Goal: Task Accomplishment & Management: Manage account settings

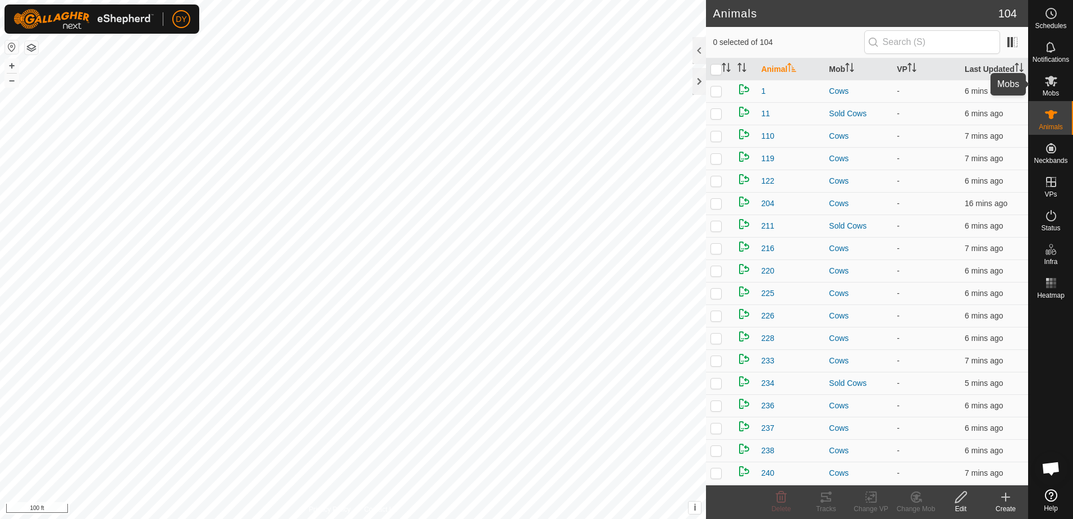
click at [1047, 84] on icon at bounding box center [1051, 81] width 12 height 11
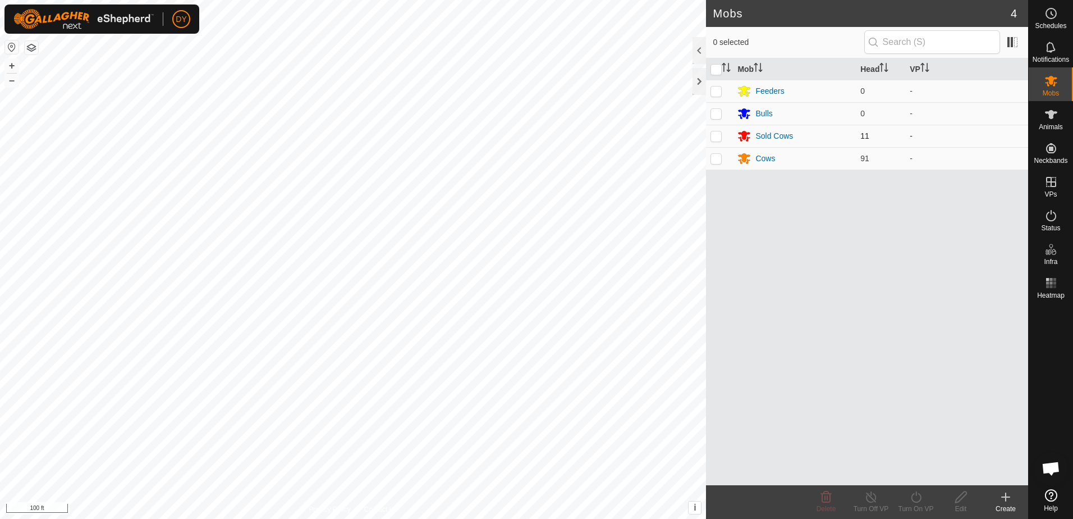
click at [713, 136] on p-checkbox at bounding box center [716, 135] width 11 height 9
checkbox input "true"
click at [771, 138] on div "Sold Cows" at bounding box center [775, 136] width 38 height 12
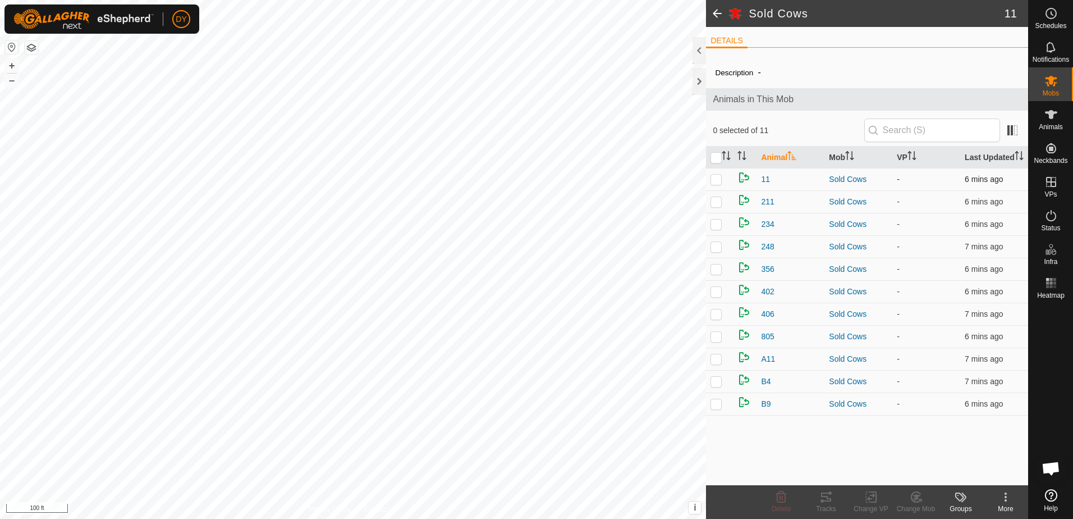
click at [718, 180] on p-checkbox at bounding box center [716, 179] width 11 height 9
checkbox input "true"
click at [716, 202] on p-checkbox at bounding box center [716, 201] width 11 height 9
checkbox input "true"
click at [716, 228] on p-checkbox at bounding box center [716, 224] width 11 height 9
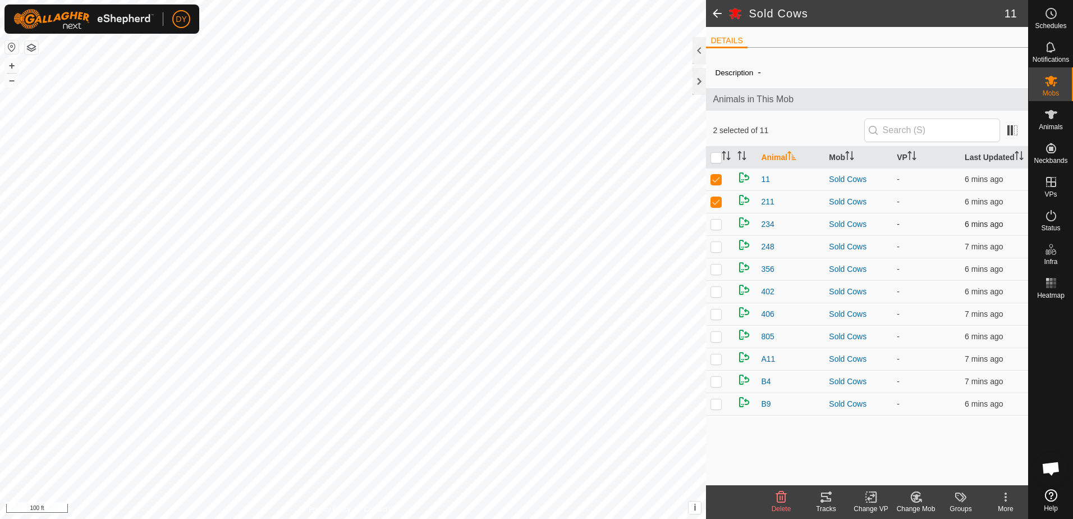
checkbox input "true"
click at [716, 244] on p-checkbox at bounding box center [716, 246] width 11 height 9
checkbox input "true"
click at [718, 272] on p-checkbox at bounding box center [716, 268] width 11 height 9
checkbox input "true"
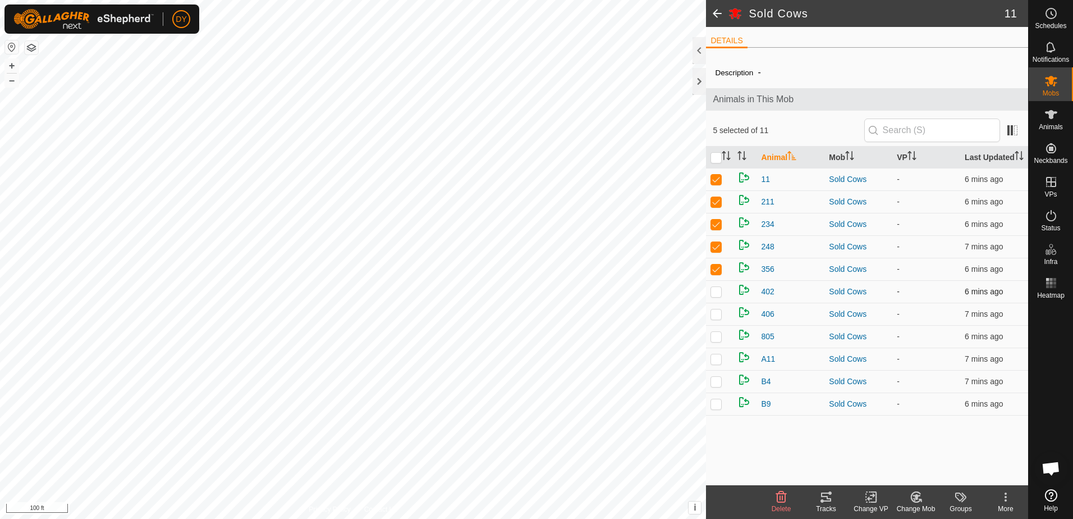
click at [715, 294] on p-checkbox at bounding box center [716, 291] width 11 height 9
checkbox input "true"
drag, startPoint x: 716, startPoint y: 313, endPoint x: 715, endPoint y: 321, distance: 7.9
click at [716, 313] on p-checkbox at bounding box center [716, 313] width 11 height 9
checkbox input "true"
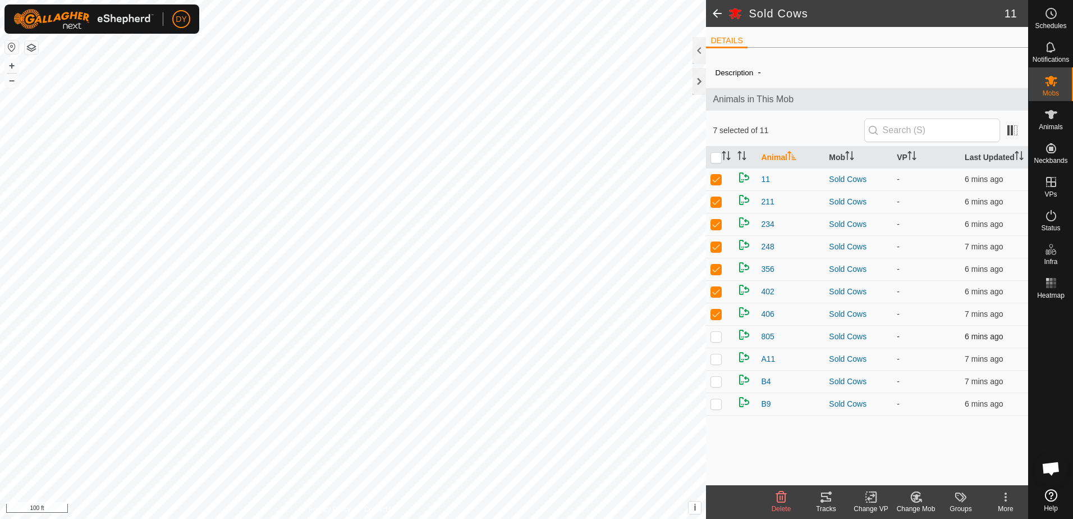
click at [714, 336] on p-checkbox at bounding box center [716, 336] width 11 height 9
checkbox input "true"
click at [717, 358] on p-checkbox at bounding box center [716, 358] width 11 height 9
checkbox input "true"
click at [916, 498] on icon at bounding box center [917, 497] width 8 height 6
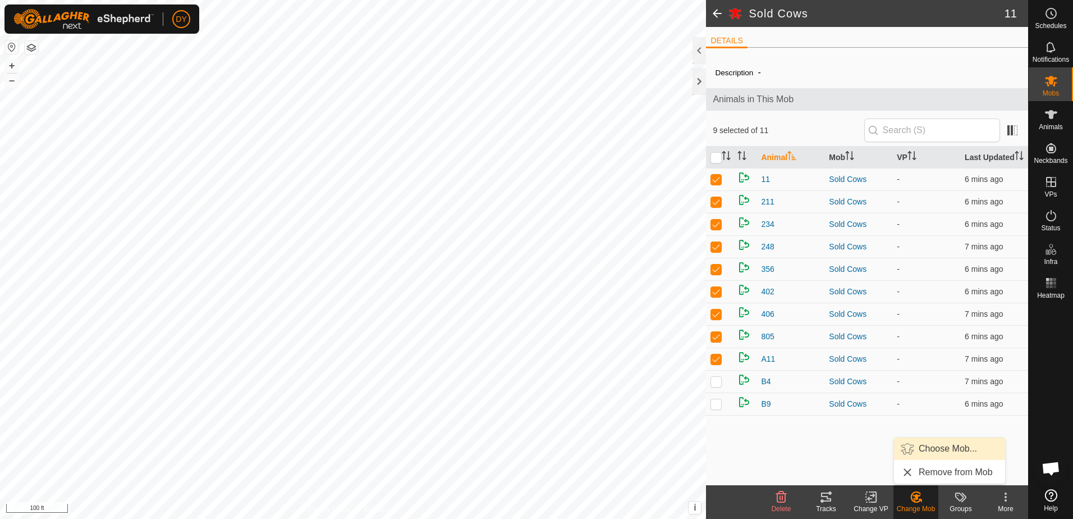
click at [926, 448] on link "Choose Mob..." at bounding box center [949, 448] width 111 height 22
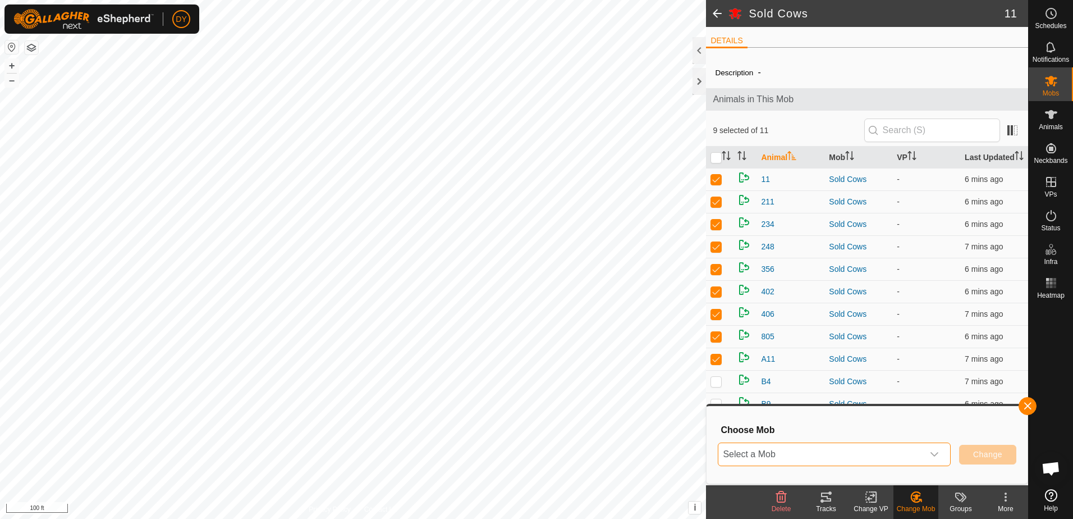
click at [911, 452] on span "Select a Mob" at bounding box center [821, 454] width 205 height 22
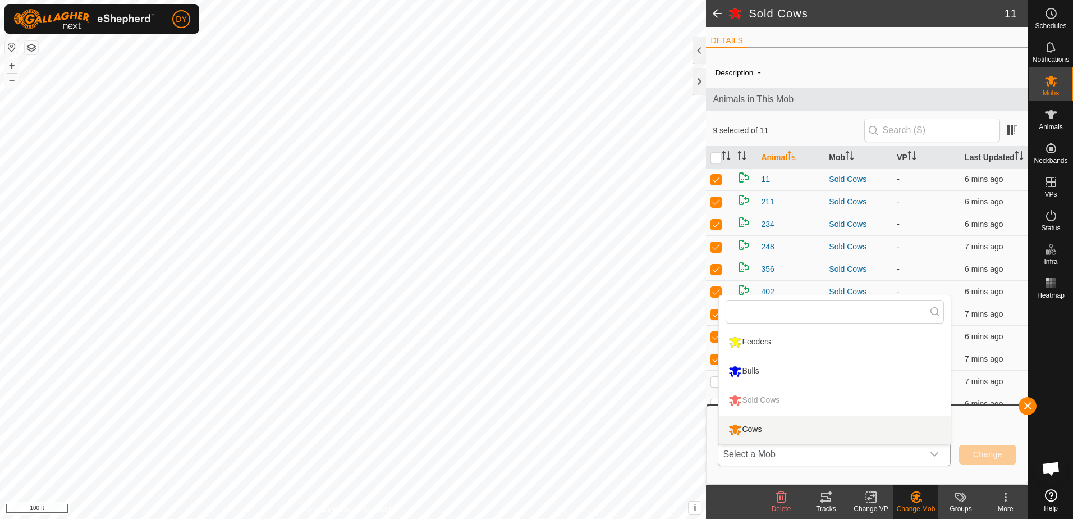
click at [761, 427] on li "Cows" at bounding box center [835, 429] width 232 height 28
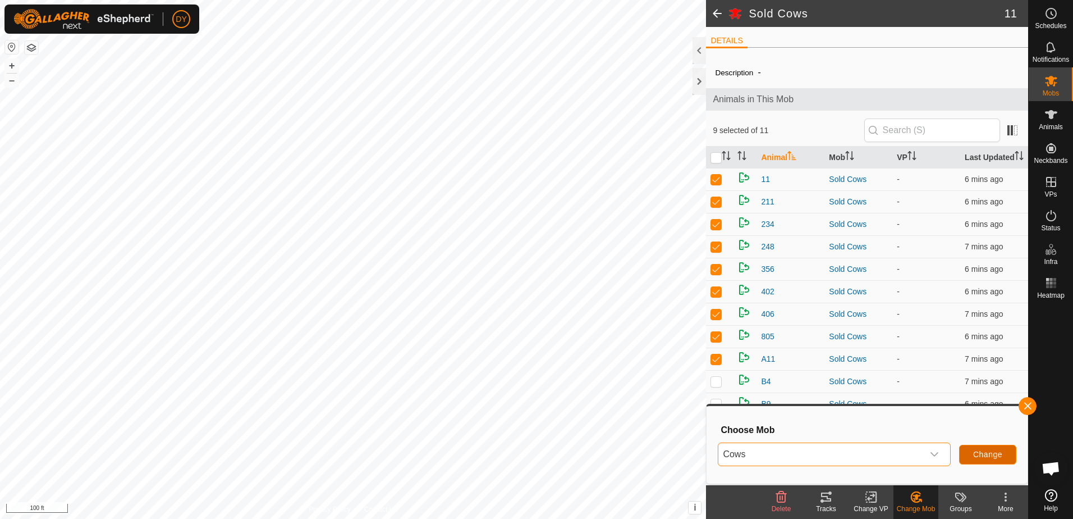
click at [989, 454] on span "Change" at bounding box center [988, 454] width 29 height 9
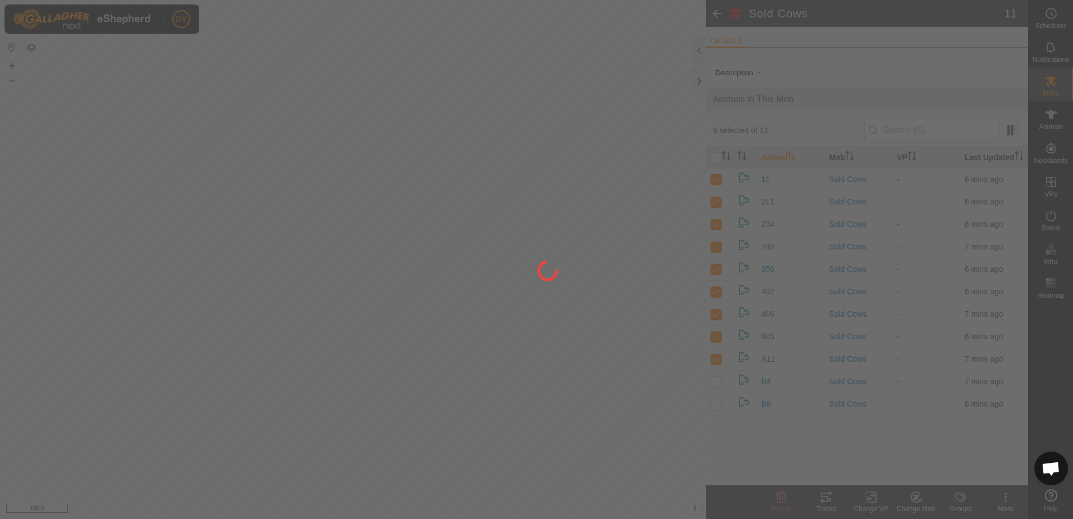
checkbox input "false"
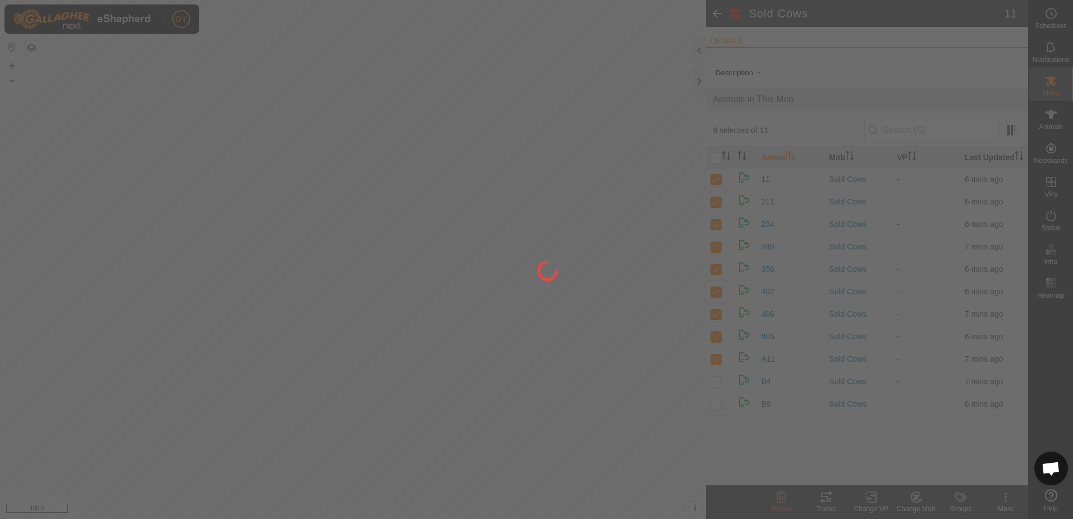
checkbox input "false"
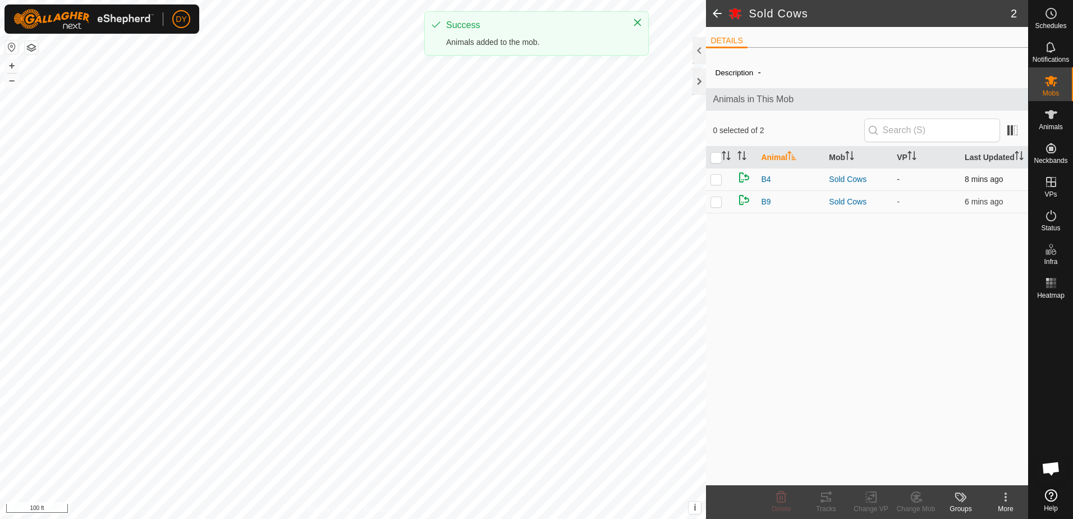
click at [720, 180] on p-checkbox at bounding box center [716, 179] width 11 height 9
checkbox input "true"
click at [718, 198] on p-checkbox at bounding box center [716, 201] width 11 height 9
checkbox input "true"
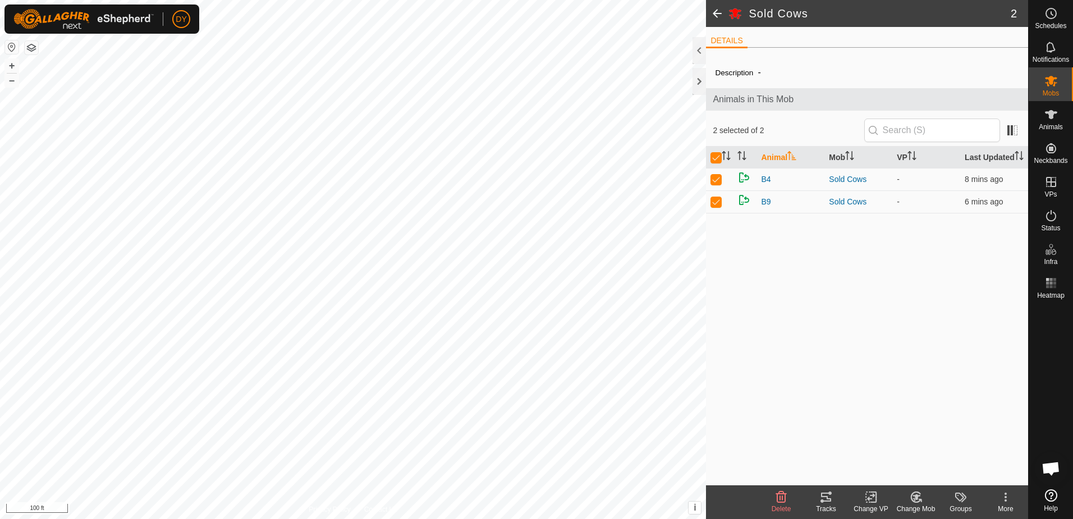
click at [915, 495] on icon at bounding box center [917, 497] width 8 height 6
click at [919, 453] on link "Choose Mob..." at bounding box center [949, 448] width 111 height 22
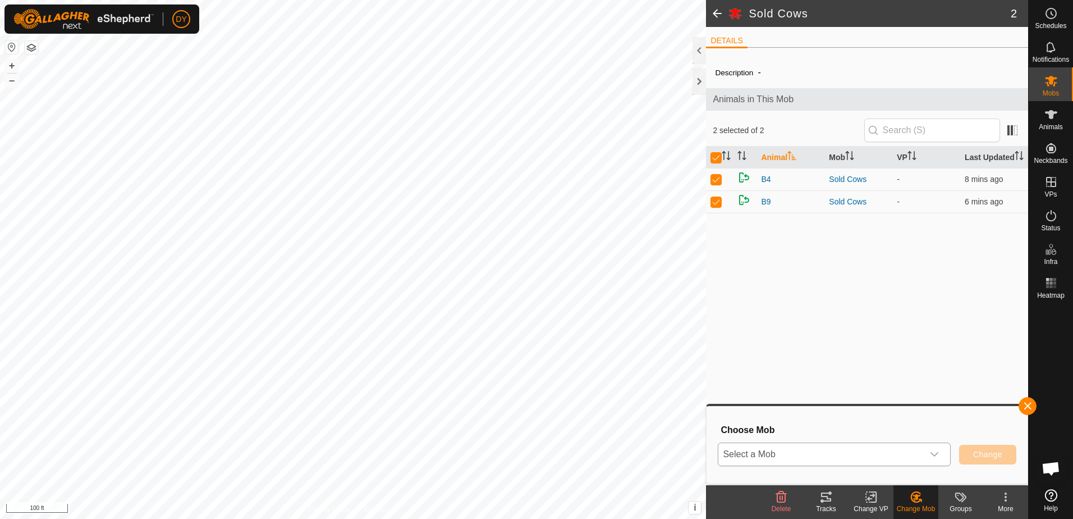
click at [935, 455] on icon "dropdown trigger" at bounding box center [935, 454] width 8 height 4
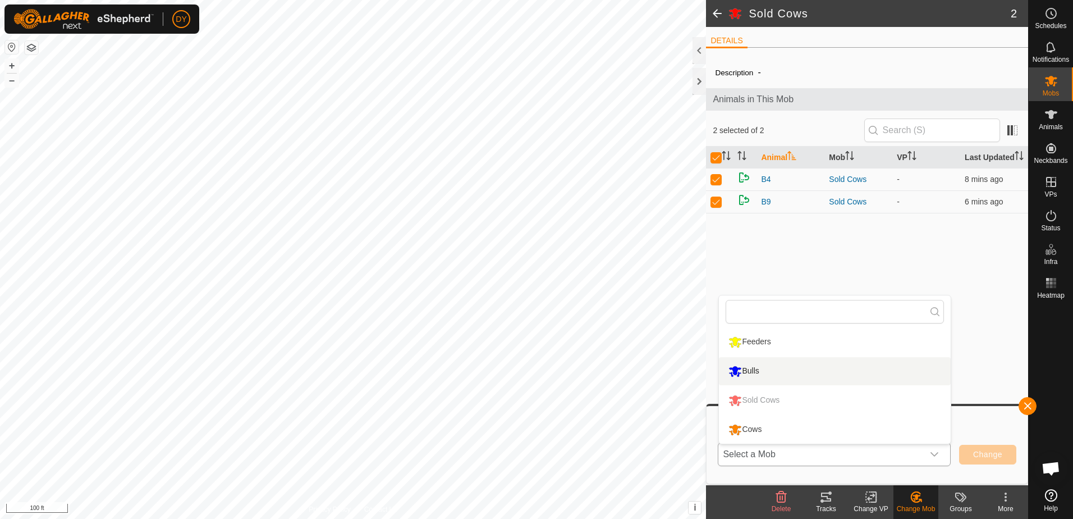
click at [765, 373] on li "Bulls" at bounding box center [835, 371] width 232 height 28
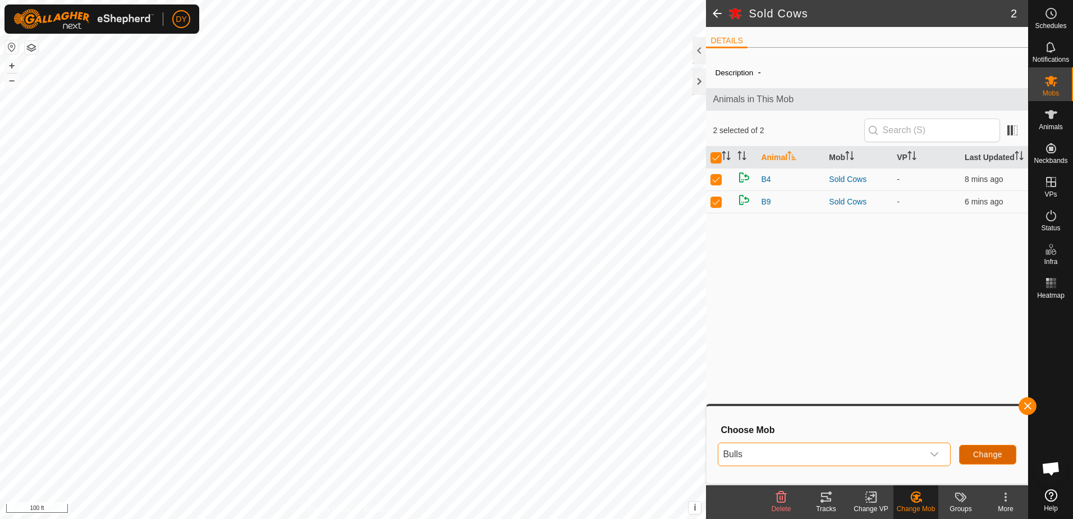
click at [980, 455] on span "Change" at bounding box center [988, 454] width 29 height 9
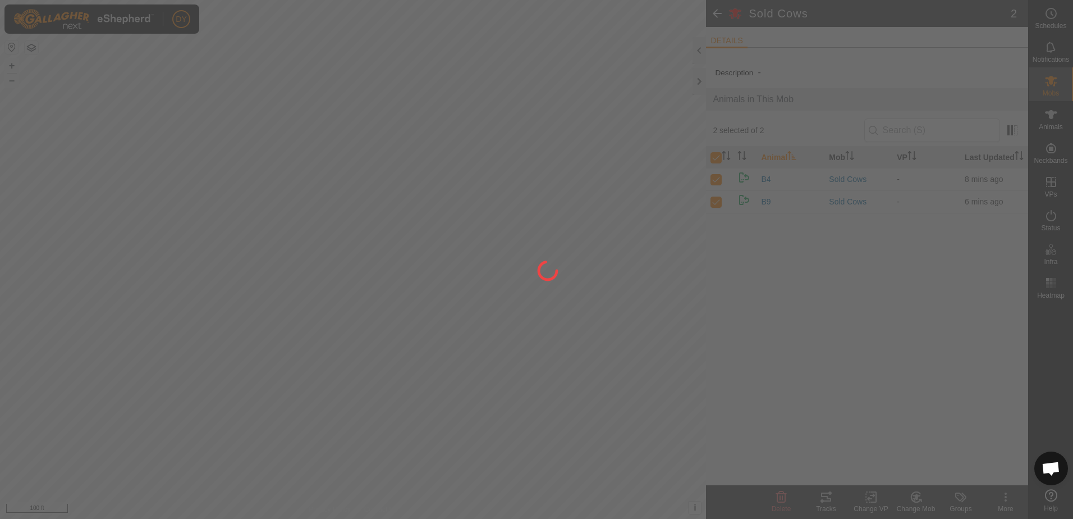
checkbox input "false"
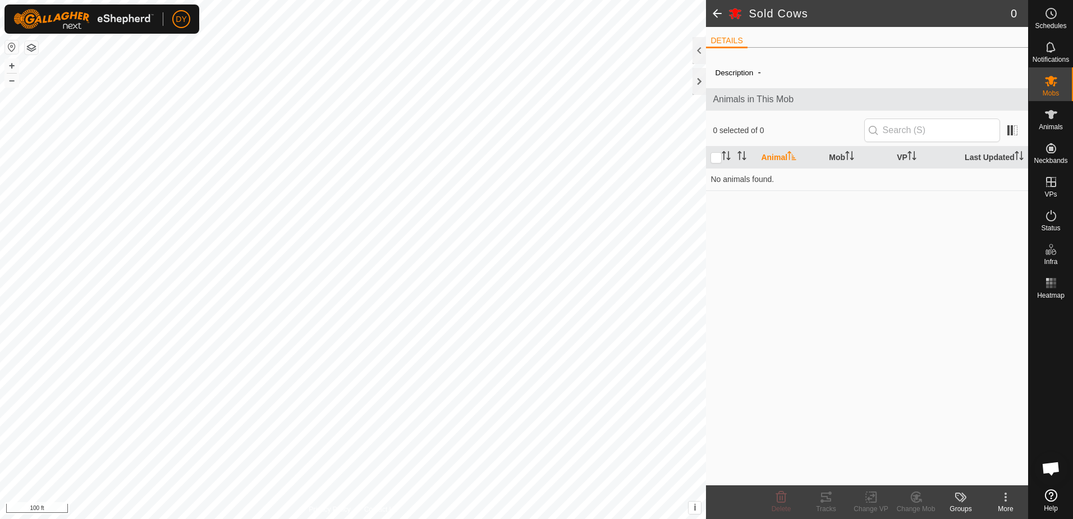
click at [719, 14] on span at bounding box center [717, 13] width 22 height 27
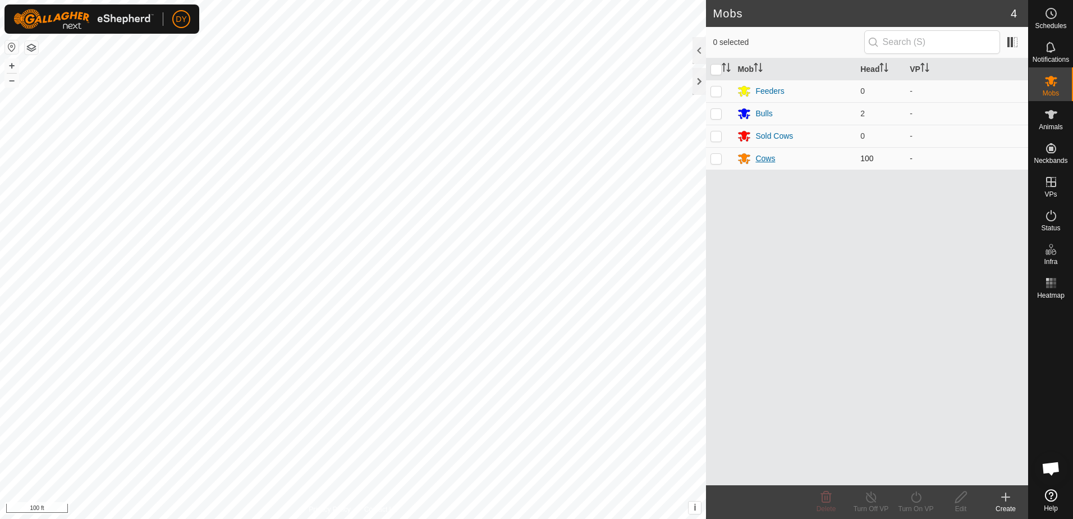
click at [756, 157] on div "Cows" at bounding box center [766, 159] width 20 height 12
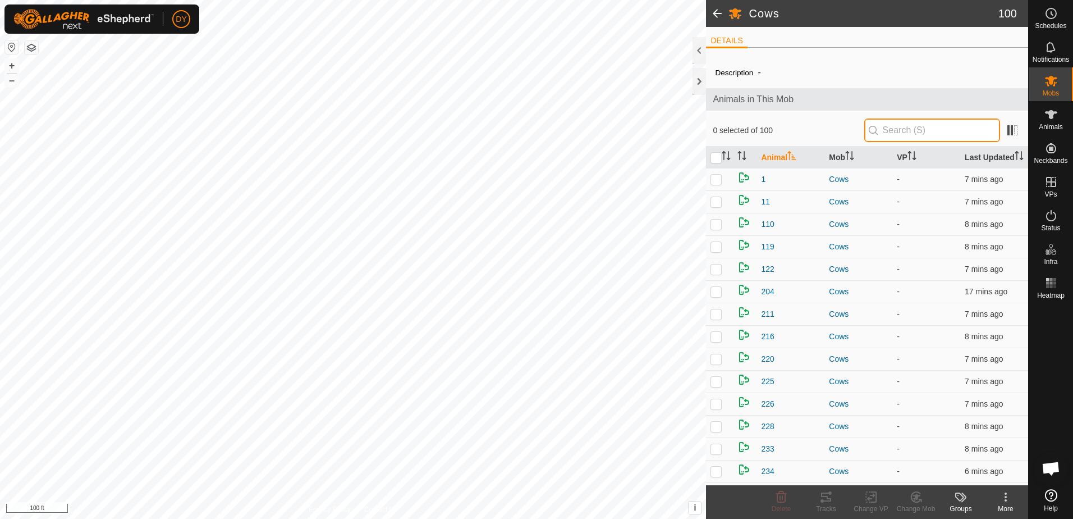
click at [886, 132] on input "text" at bounding box center [933, 130] width 136 height 24
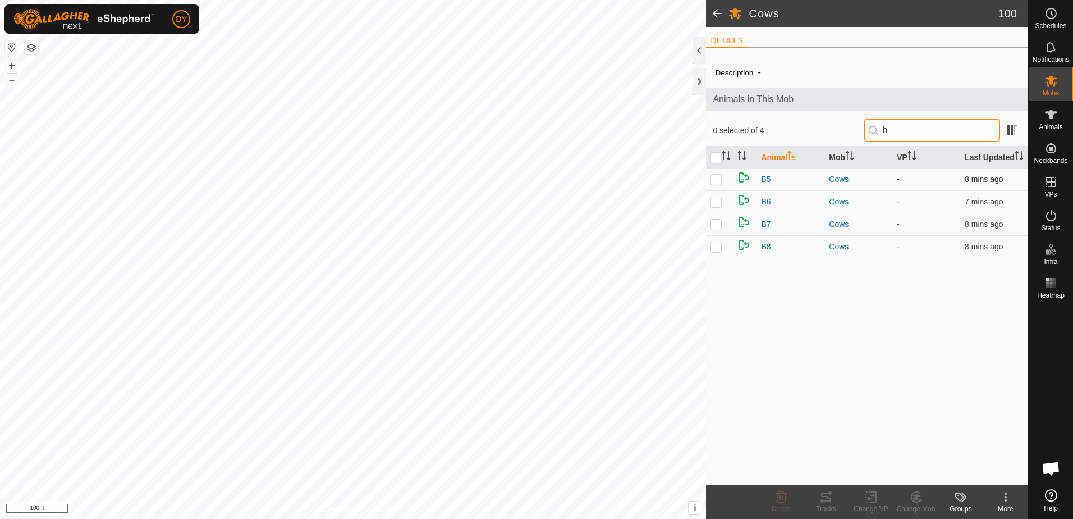
type input "b"
click at [716, 179] on p-checkbox at bounding box center [716, 179] width 11 height 9
checkbox input "true"
click at [717, 199] on p-checkbox at bounding box center [716, 201] width 11 height 9
checkbox input "true"
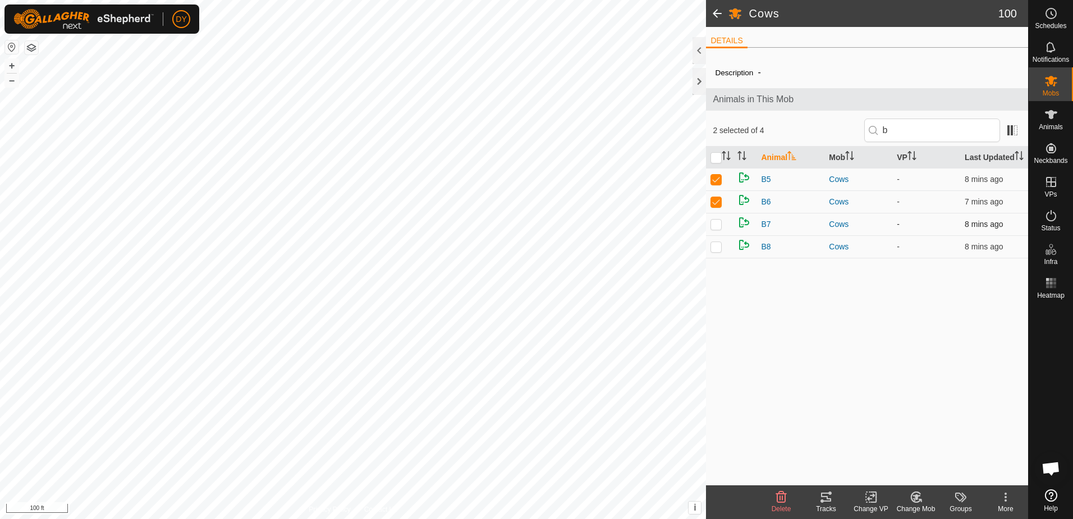
click at [712, 226] on p-checkbox at bounding box center [716, 224] width 11 height 9
checkbox input "true"
click at [713, 245] on p-checkbox at bounding box center [716, 246] width 11 height 9
checkbox input "true"
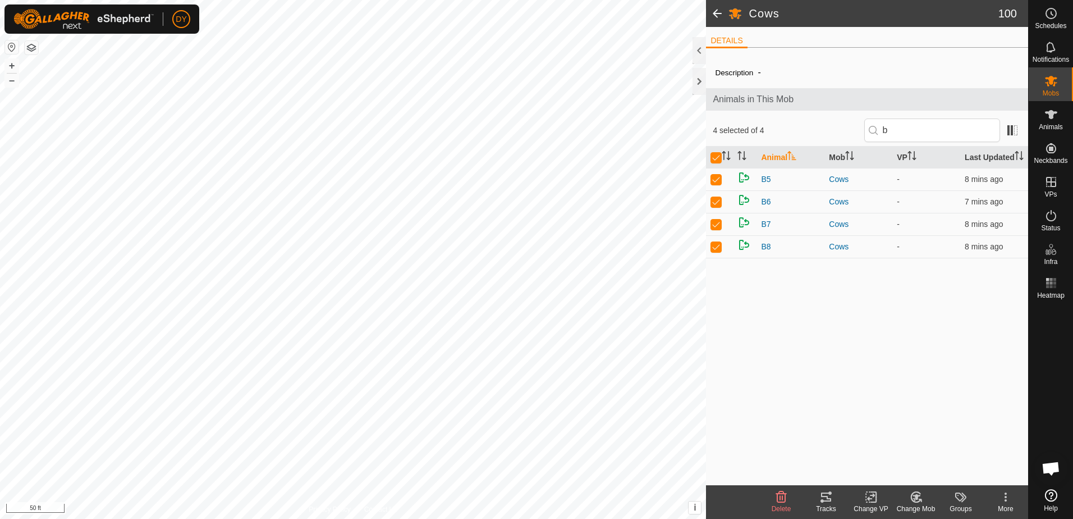
click at [917, 497] on icon at bounding box center [917, 497] width 8 height 6
click at [924, 449] on link "Choose Mob..." at bounding box center [949, 448] width 111 height 22
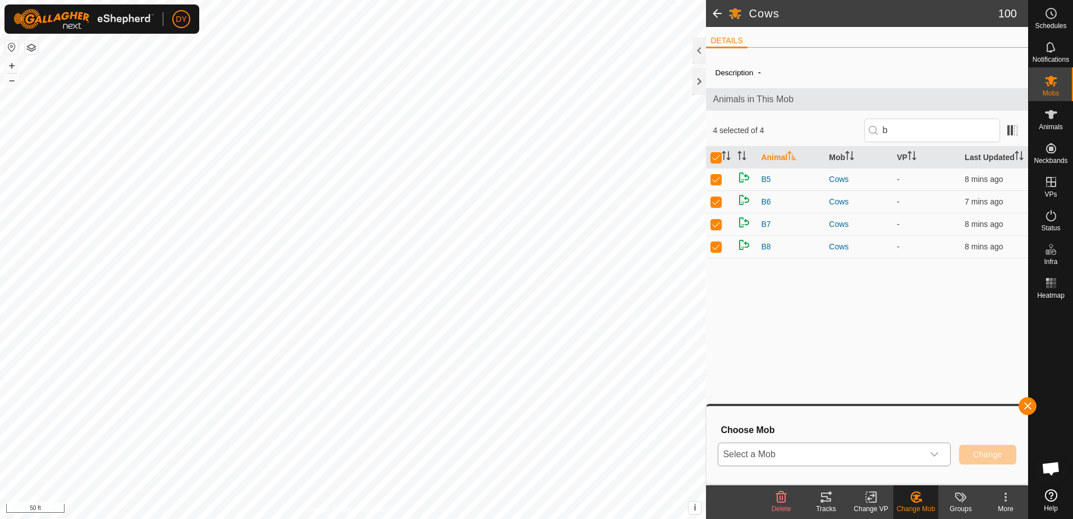
click at [927, 453] on div "dropdown trigger" at bounding box center [935, 454] width 22 height 22
click at [763, 373] on li "Bulls" at bounding box center [835, 371] width 232 height 28
click at [1003, 451] on span "Change" at bounding box center [988, 454] width 29 height 9
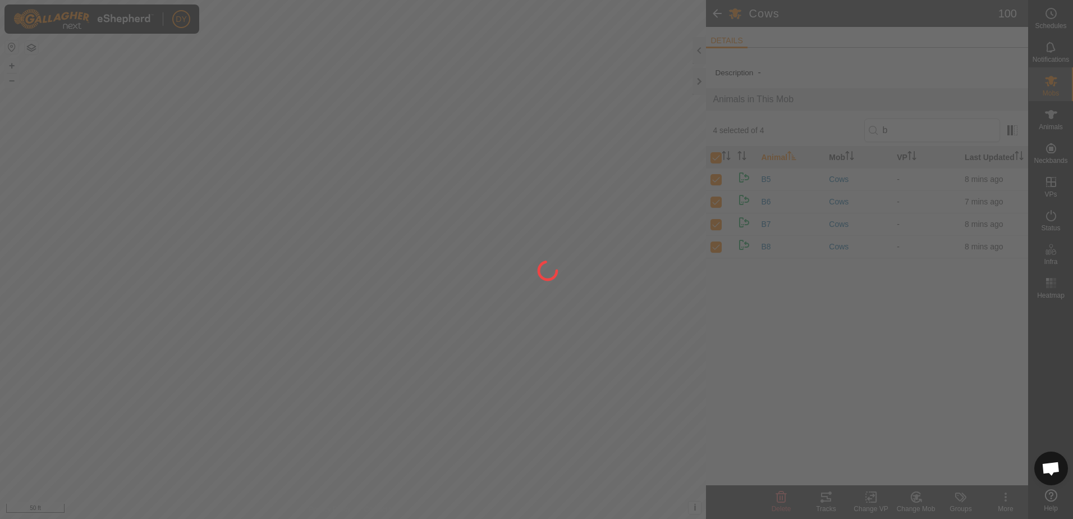
checkbox input "false"
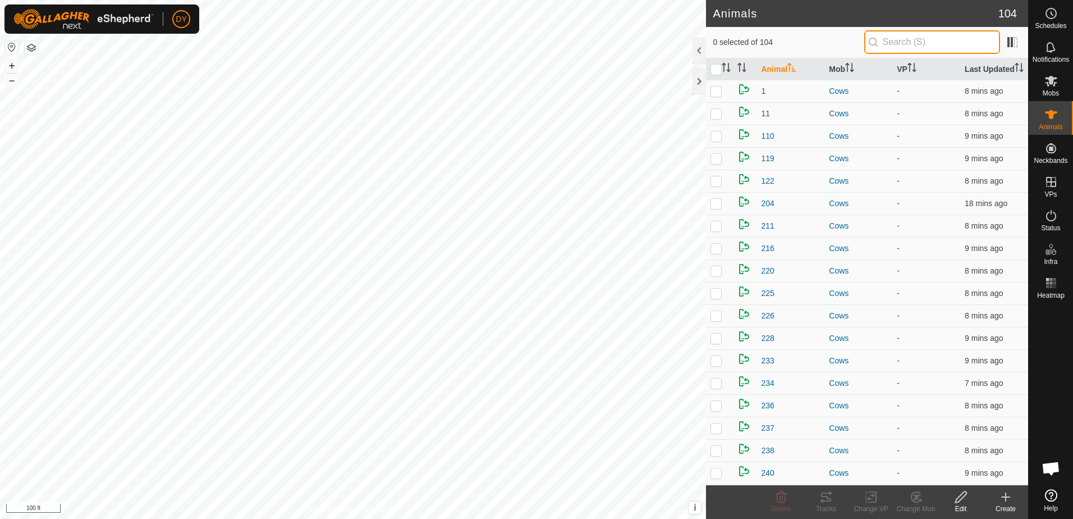
click at [934, 43] on input "text" at bounding box center [933, 42] width 136 height 24
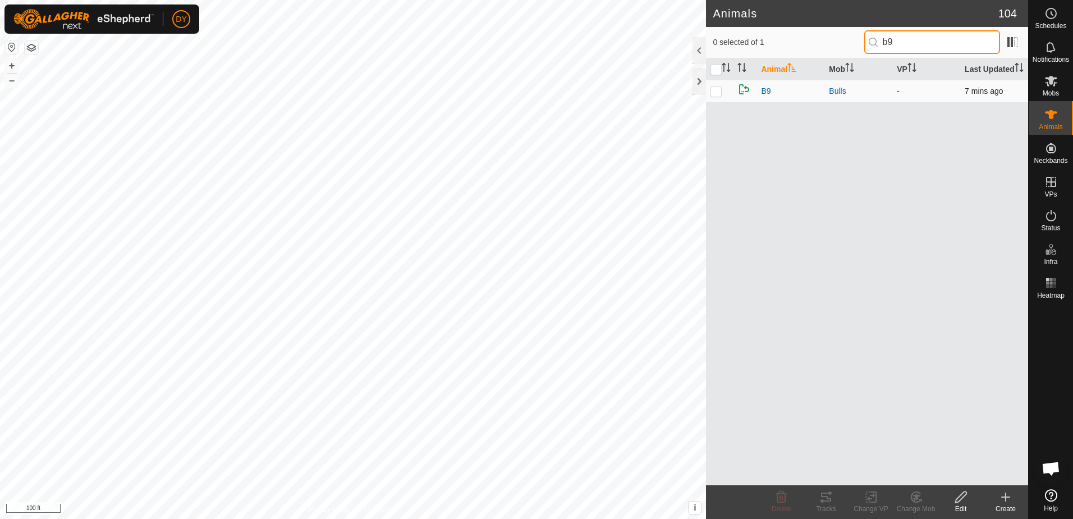
type input "b9"
click at [718, 91] on p-checkbox at bounding box center [716, 90] width 11 height 9
checkbox input "true"
click at [780, 497] on icon at bounding box center [781, 496] width 11 height 11
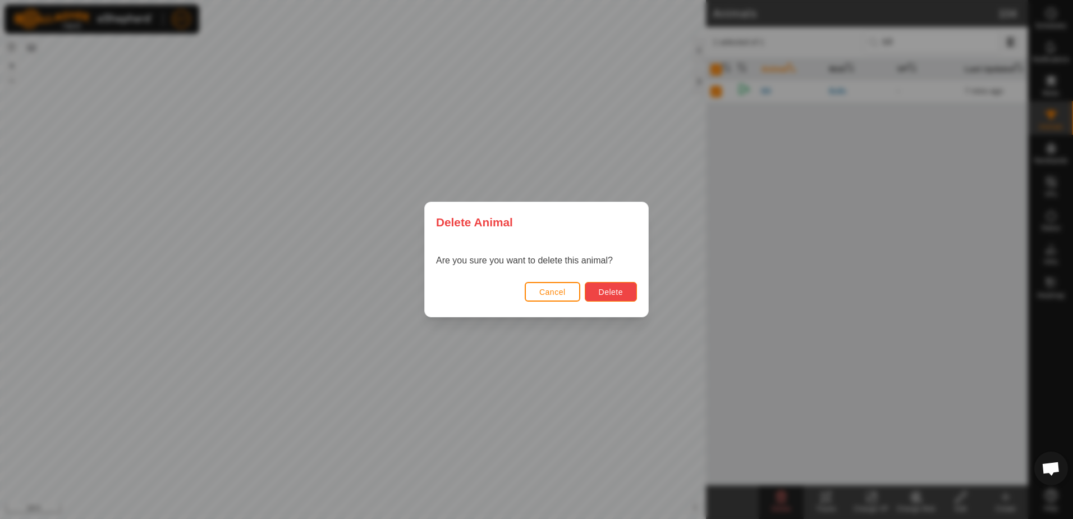
click at [625, 291] on button "Delete" at bounding box center [611, 292] width 52 height 20
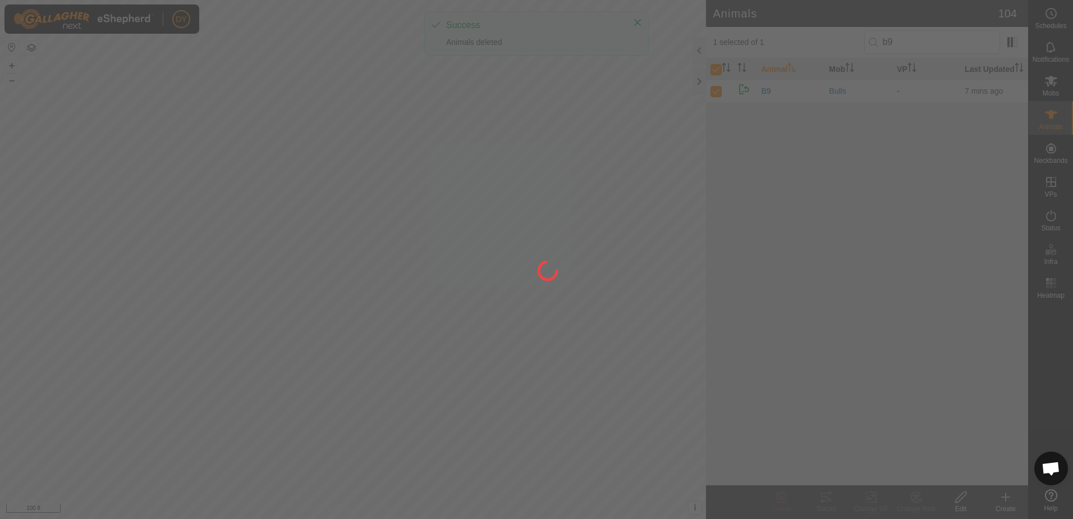
checkbox input "false"
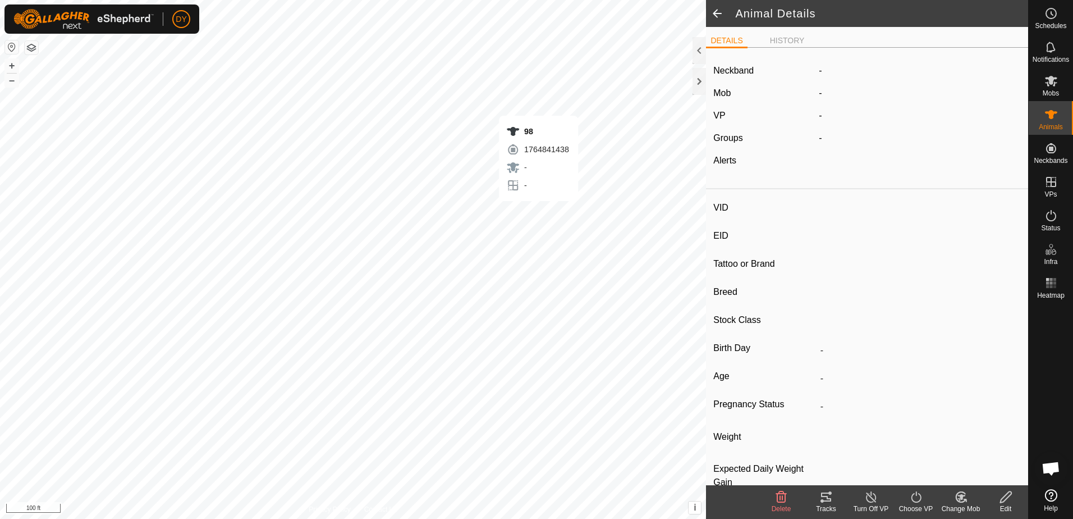
type input "98"
type input "-"
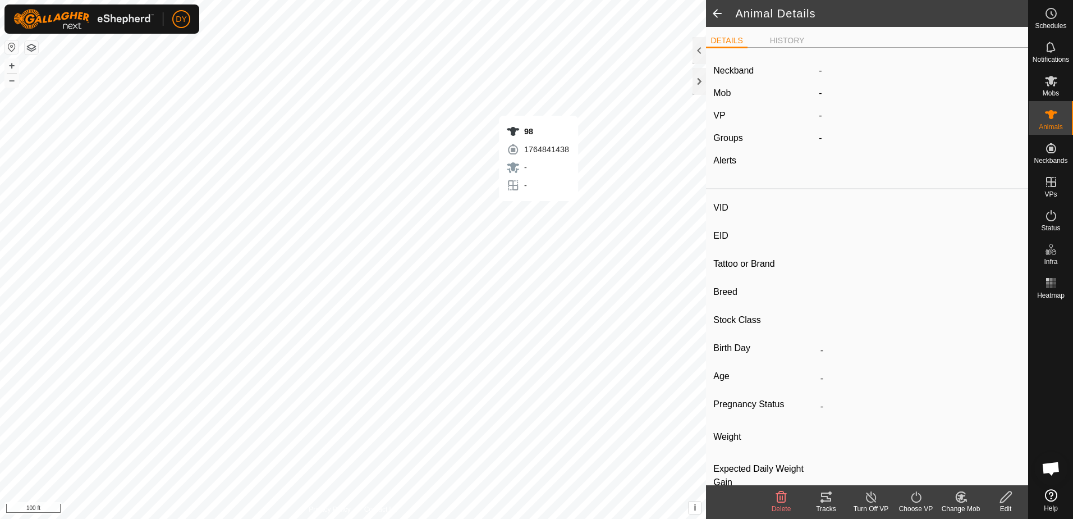
type input "0 kg"
type input "-"
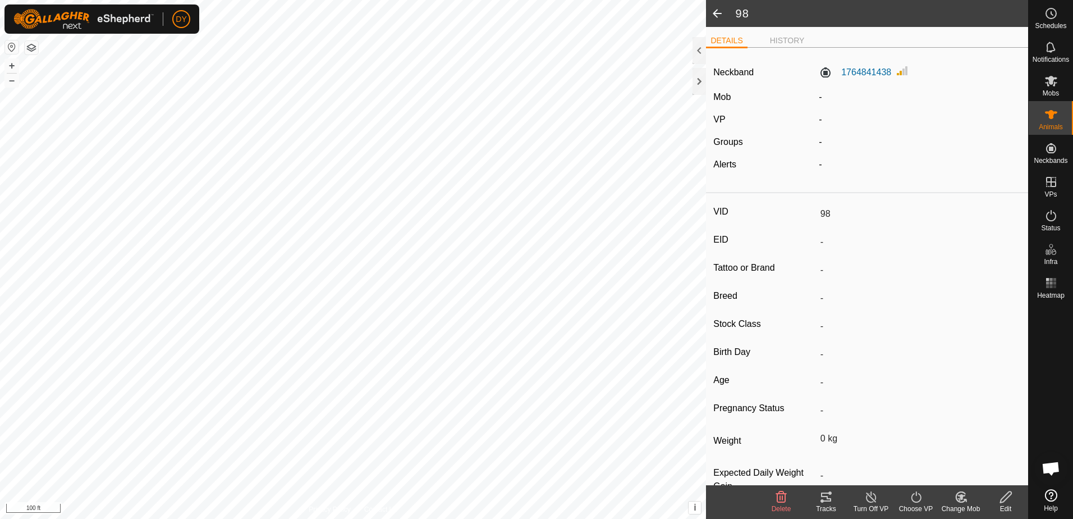
click at [890, 69] on div "1764841438" at bounding box center [920, 72] width 211 height 17
click at [876, 71] on label "1764841438" at bounding box center [855, 72] width 72 height 13
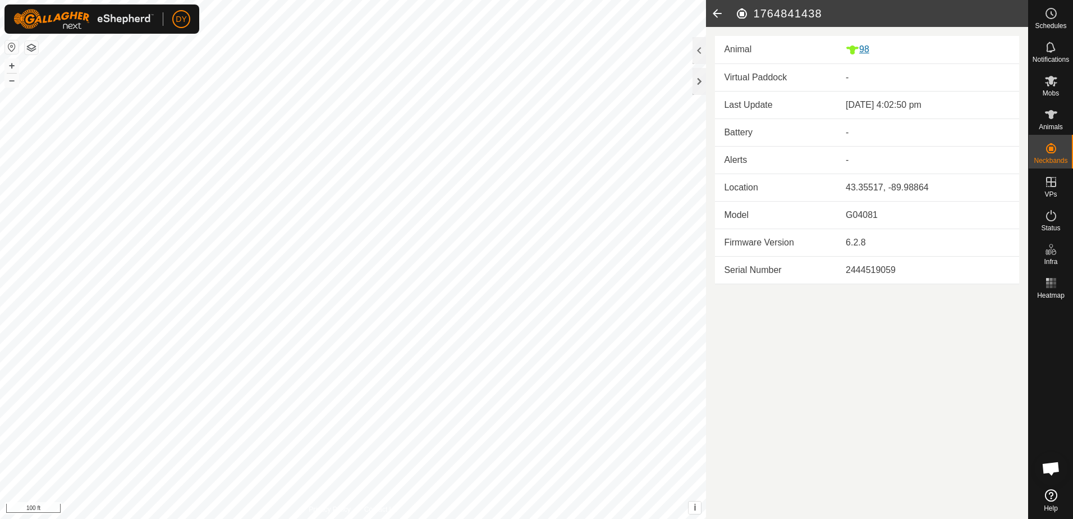
click at [867, 51] on div "98" at bounding box center [928, 50] width 164 height 14
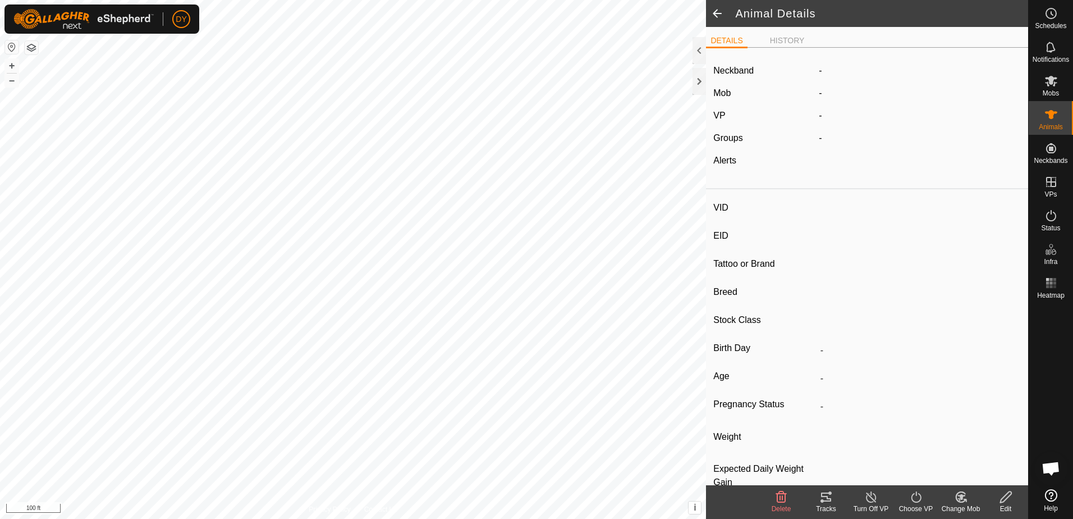
type input "98"
type input "-"
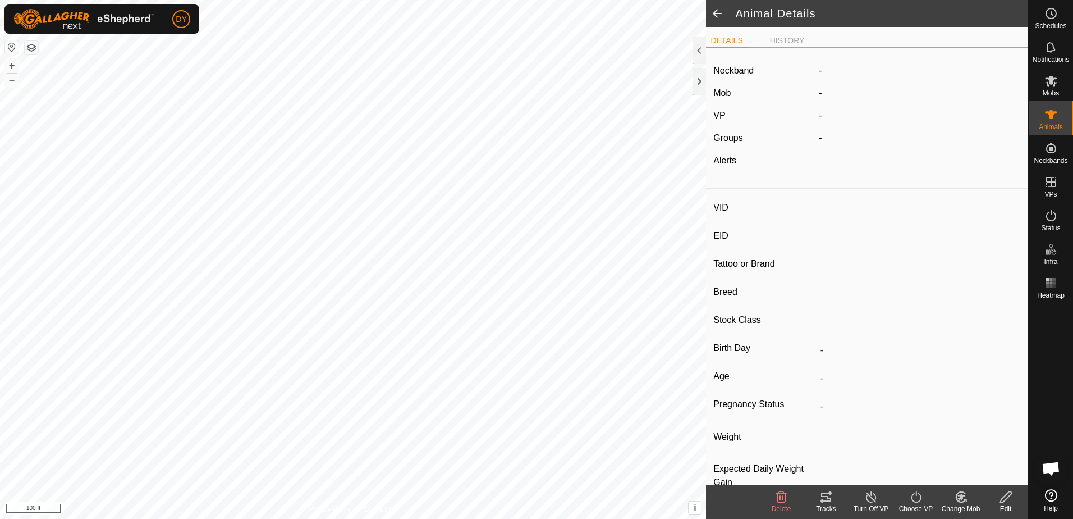
type input "0 kg"
type input "-"
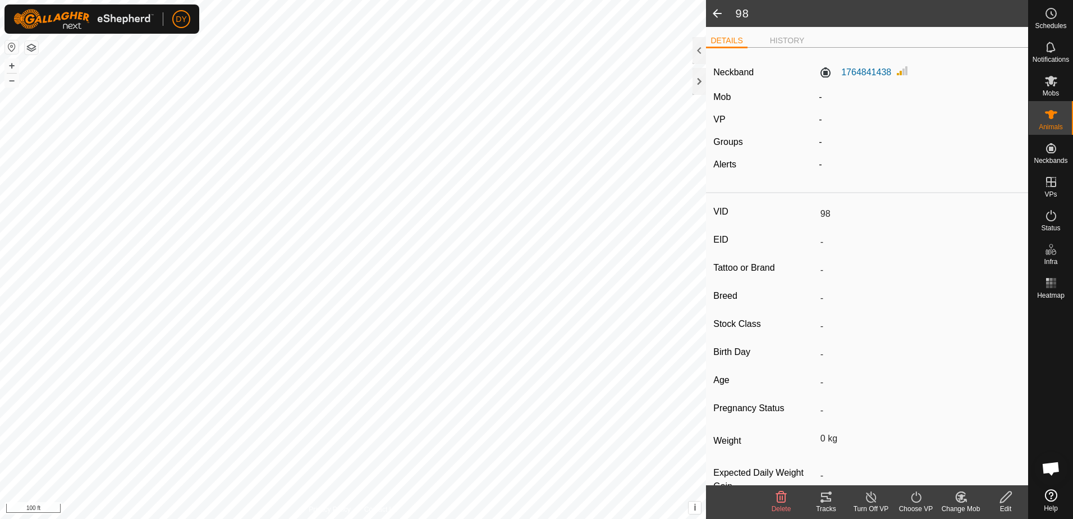
click at [1003, 500] on icon at bounding box center [1006, 496] width 14 height 13
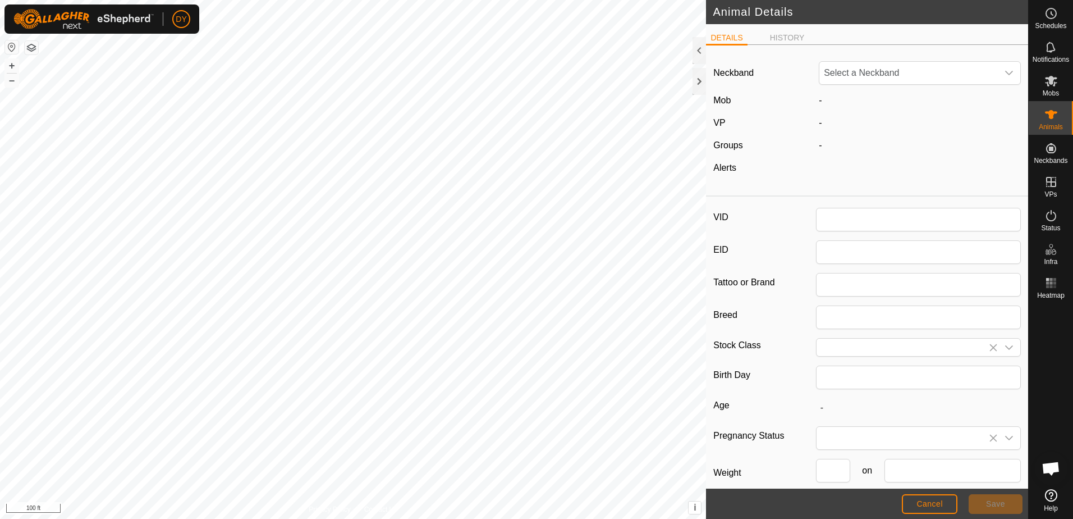
type input "98"
type input "0"
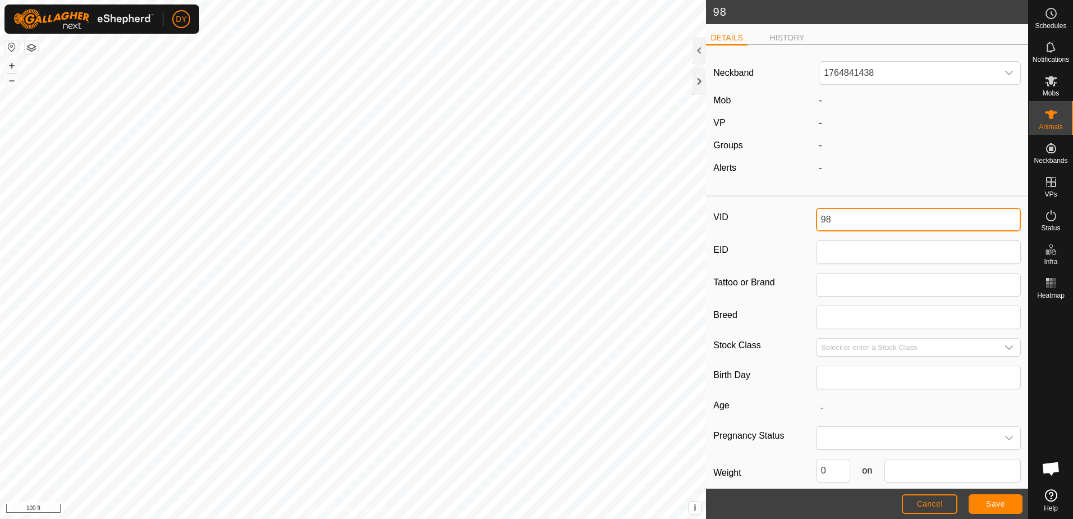
drag, startPoint x: 827, startPoint y: 216, endPoint x: 803, endPoint y: 218, distance: 23.7
click at [803, 218] on div "VID 98" at bounding box center [868, 220] width 308 height 24
click at [999, 502] on span "Save" at bounding box center [995, 503] width 19 height 9
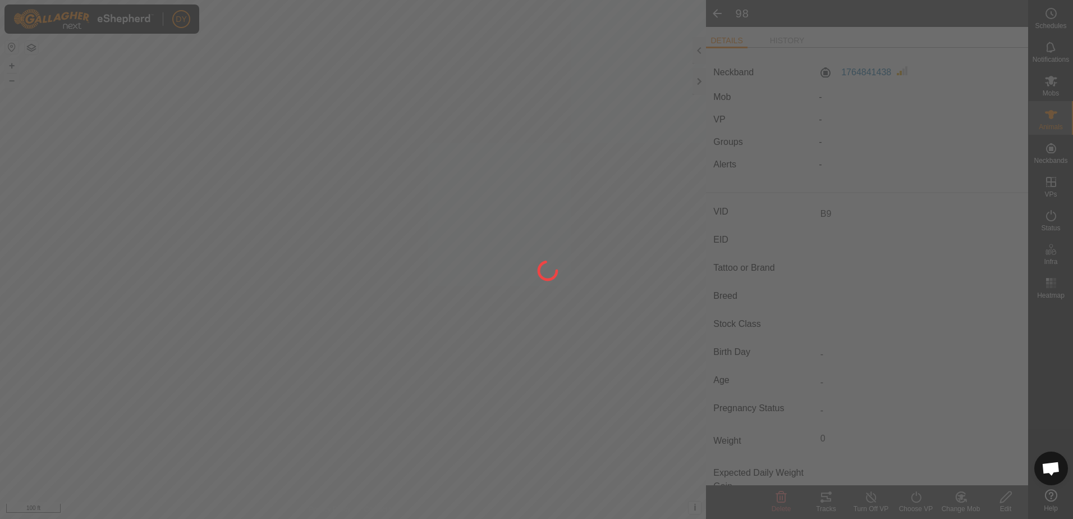
type input "98"
type input "-"
type input "0 kg"
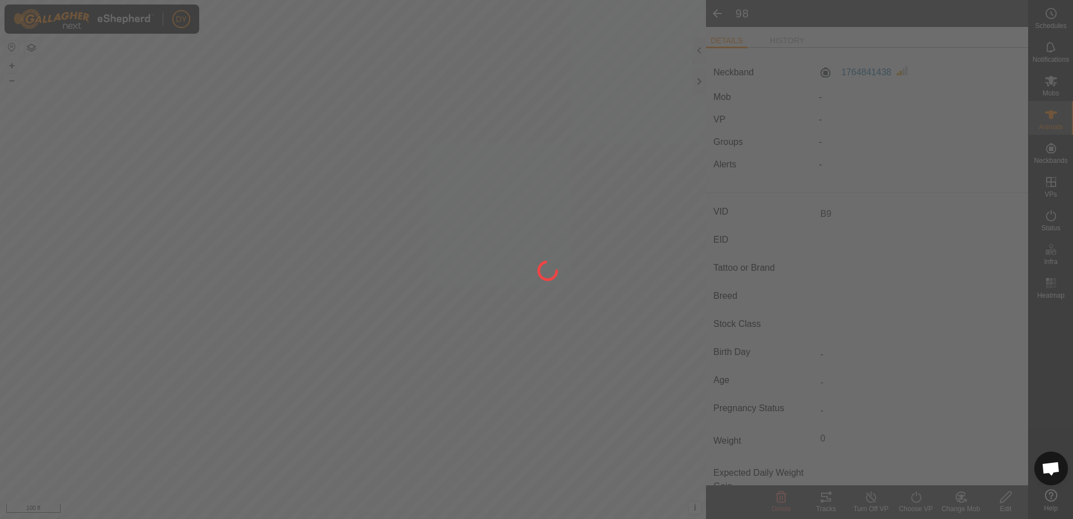
type input "-"
type input "B9"
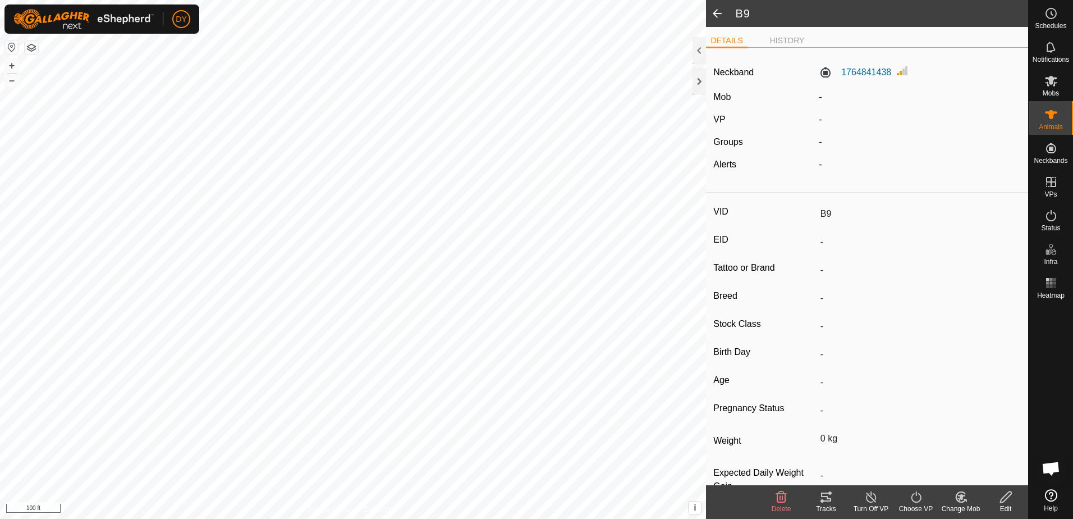
click at [1006, 502] on icon at bounding box center [1006, 496] width 14 height 13
type input "0"
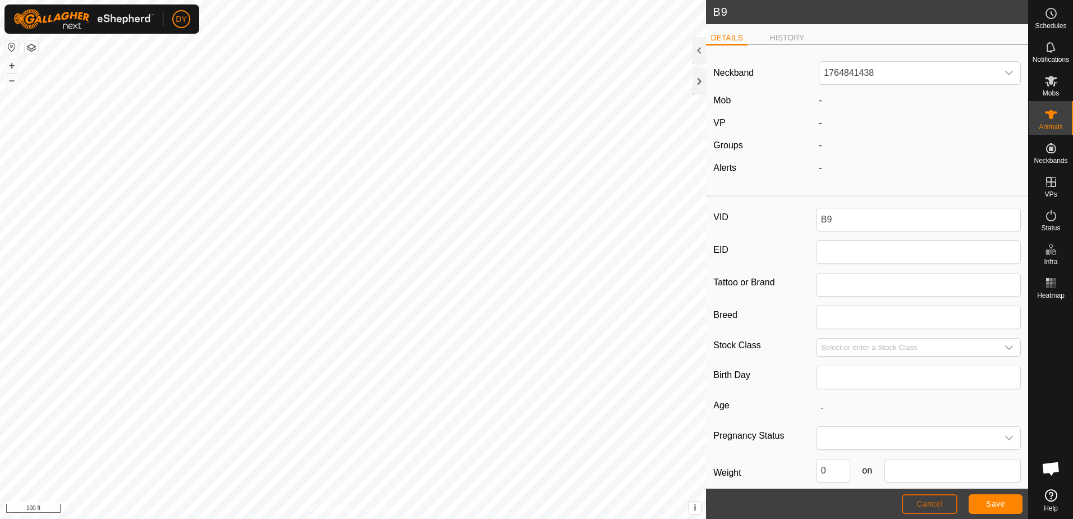
click at [939, 504] on span "Cancel" at bounding box center [930, 503] width 26 height 9
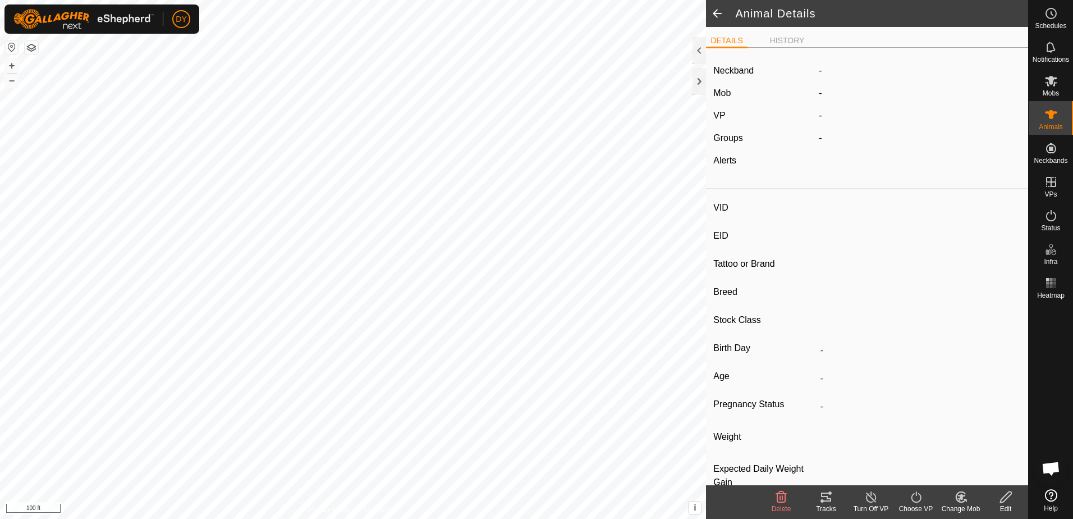
type input "B9"
type input "-"
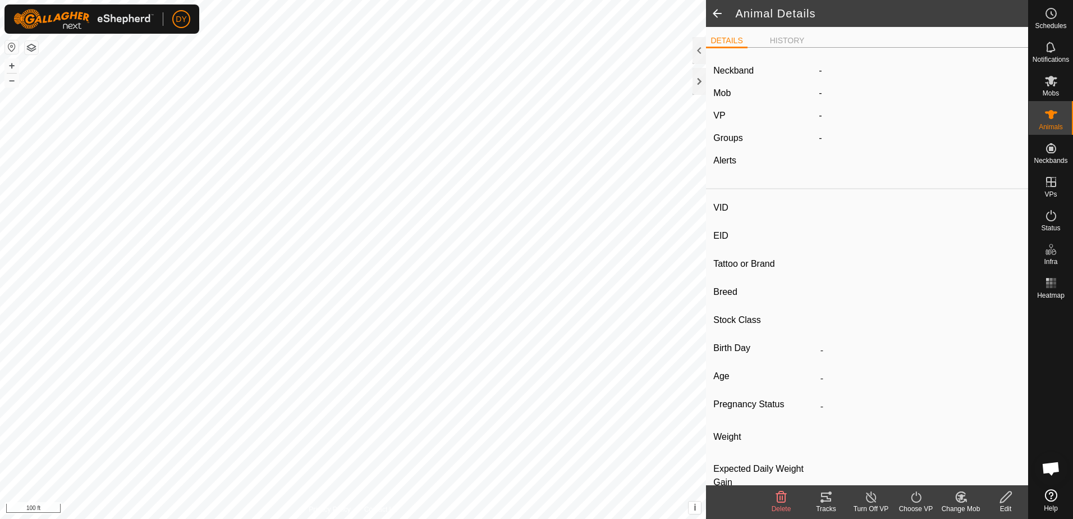
type input "0 kg"
type input "-"
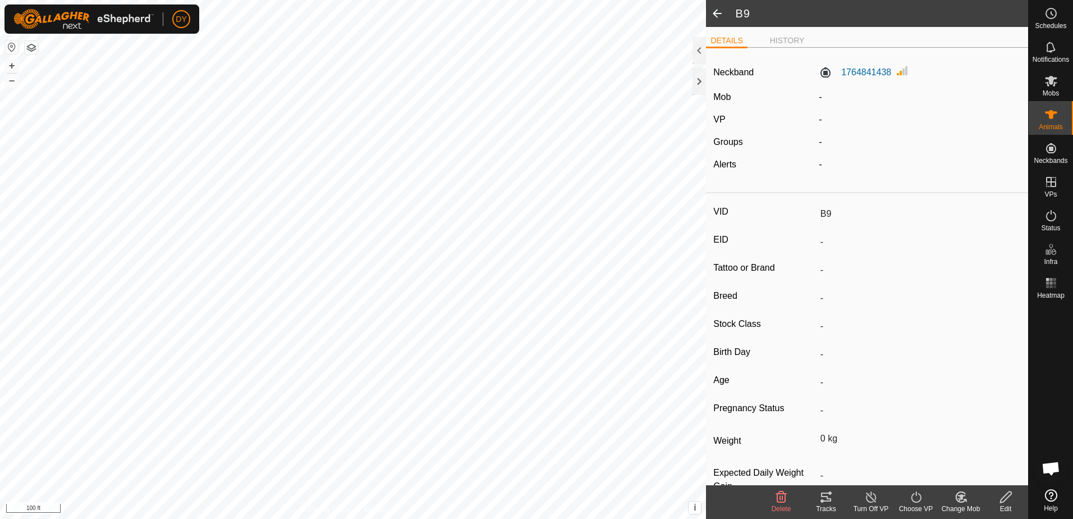
click at [719, 11] on span at bounding box center [717, 13] width 22 height 27
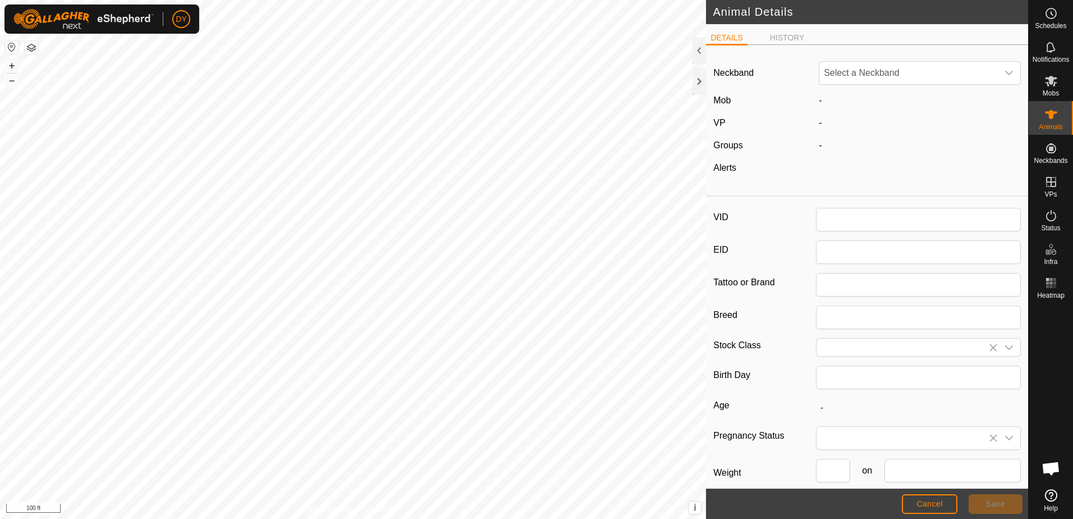
type input "B9"
type input "0"
click at [1048, 116] on icon at bounding box center [1051, 114] width 13 height 13
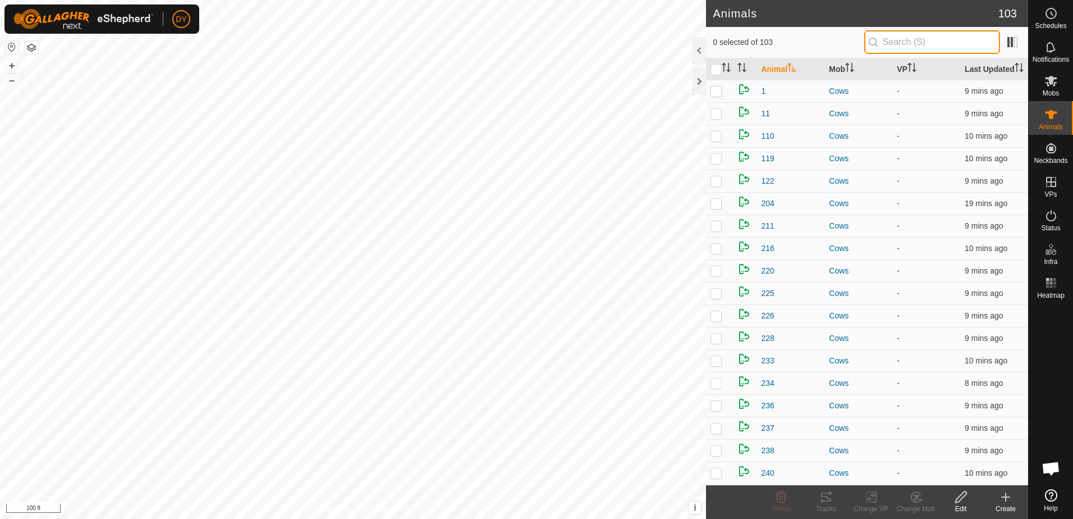
click at [898, 43] on input "text" at bounding box center [933, 42] width 136 height 24
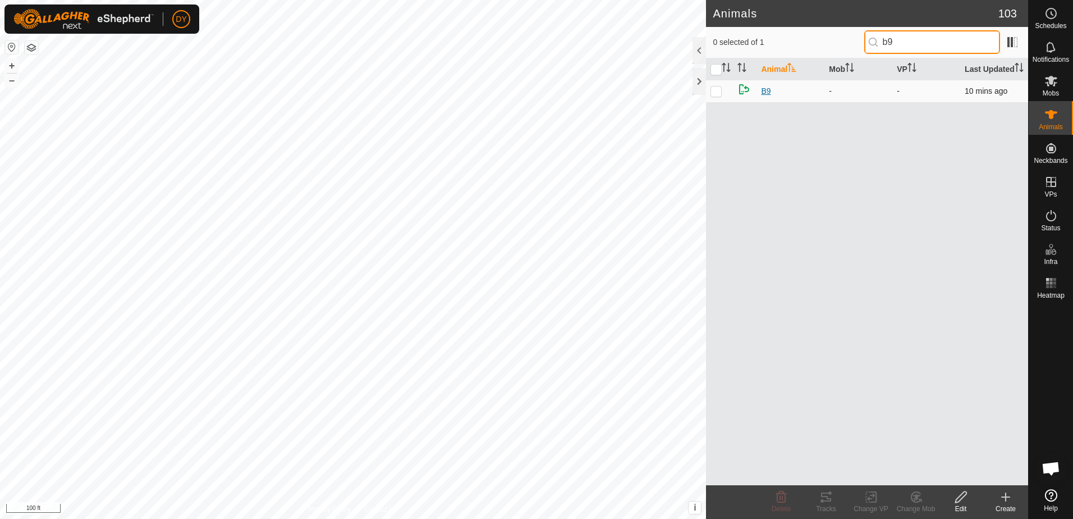
type input "b9"
click at [766, 90] on span "B9" at bounding box center [766, 91] width 10 height 12
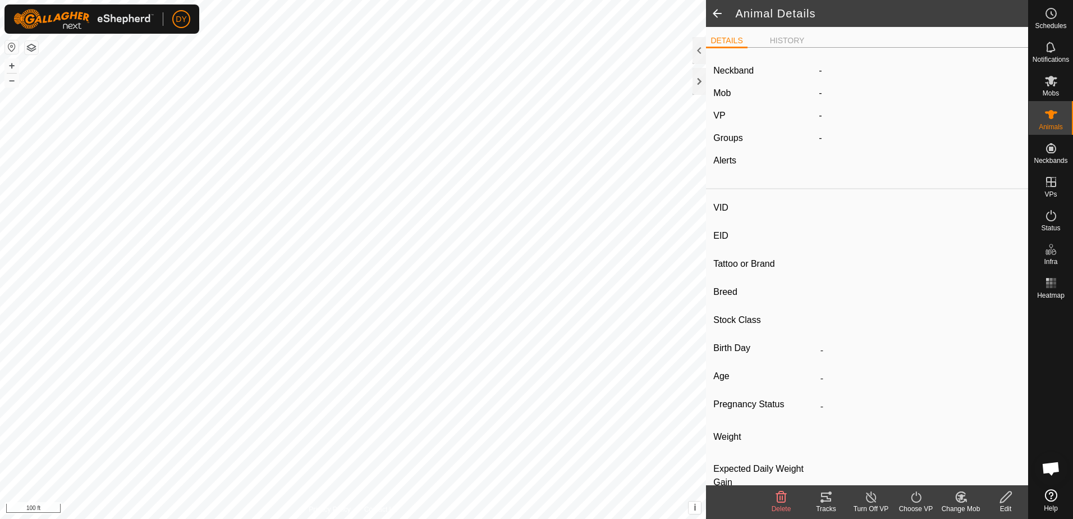
type input "B9"
type input "-"
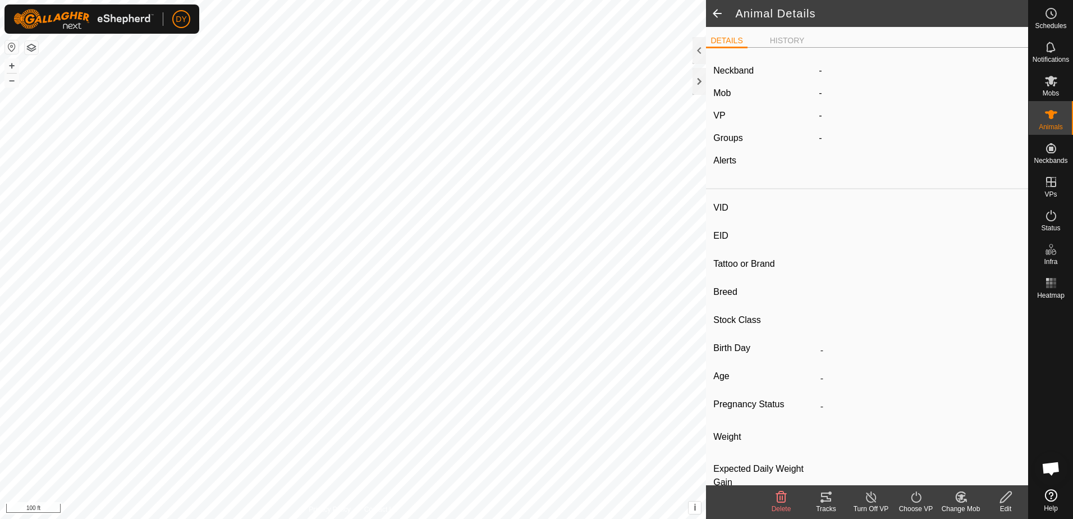
type input "0 kg"
type input "-"
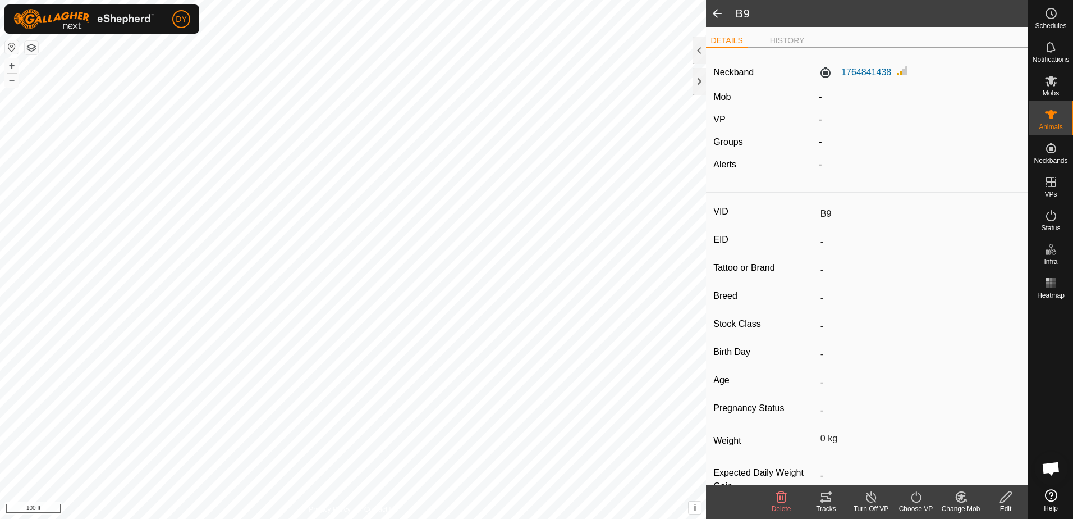
click at [959, 497] on icon at bounding box center [961, 496] width 14 height 13
click at [980, 447] on link "Choose Mob..." at bounding box center [994, 448] width 111 height 22
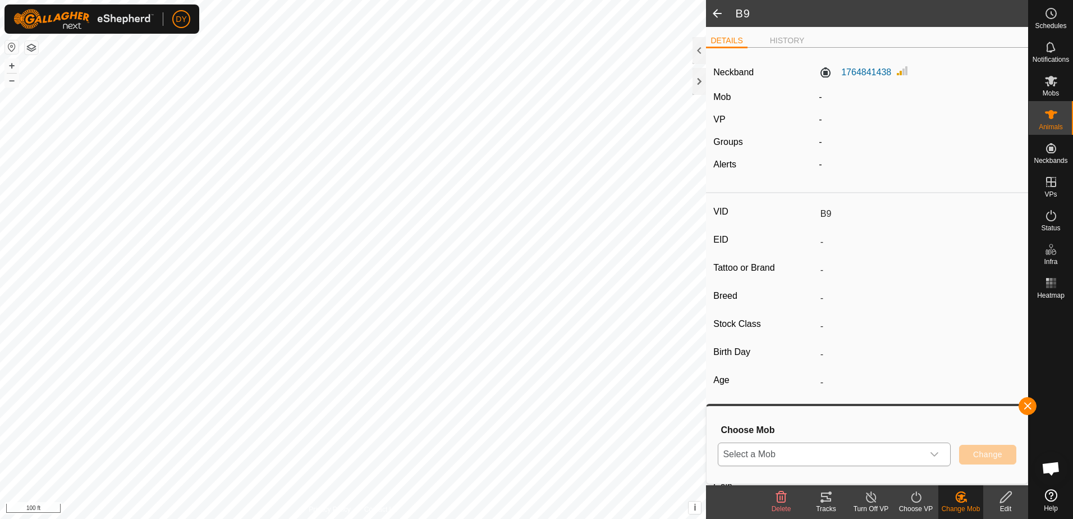
click at [941, 455] on div "dropdown trigger" at bounding box center [935, 454] width 22 height 22
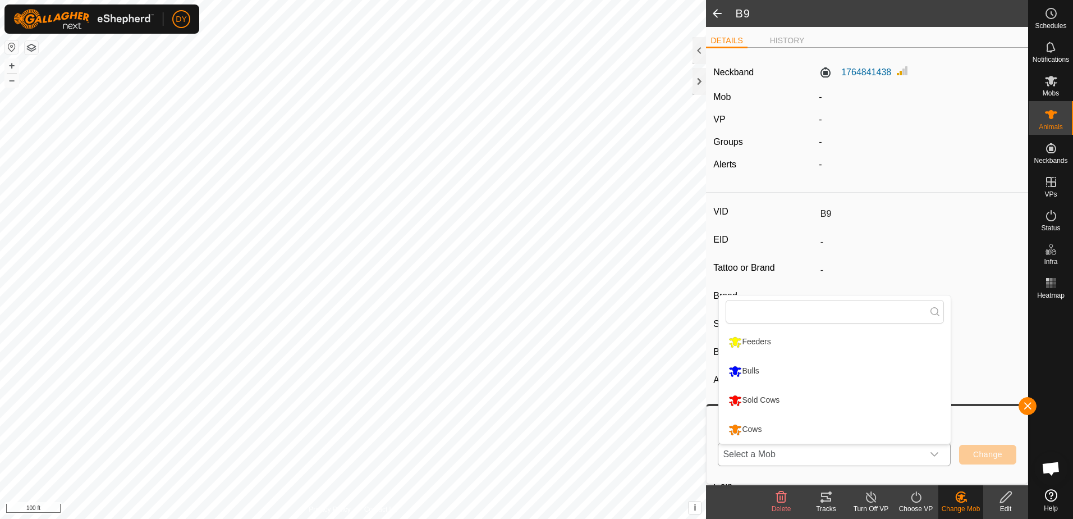
click at [762, 370] on li "Bulls" at bounding box center [835, 371] width 232 height 28
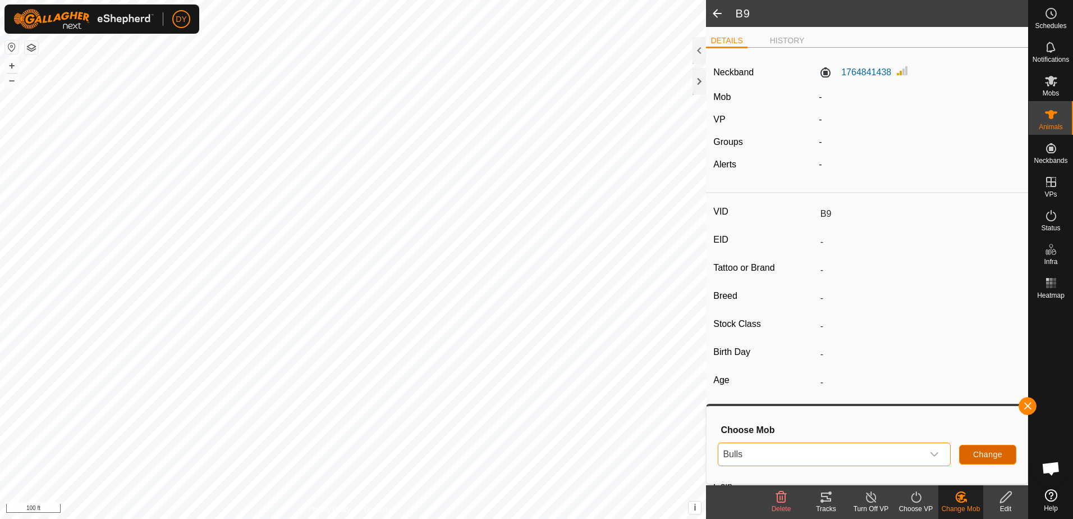
click at [978, 453] on span "Change" at bounding box center [988, 454] width 29 height 9
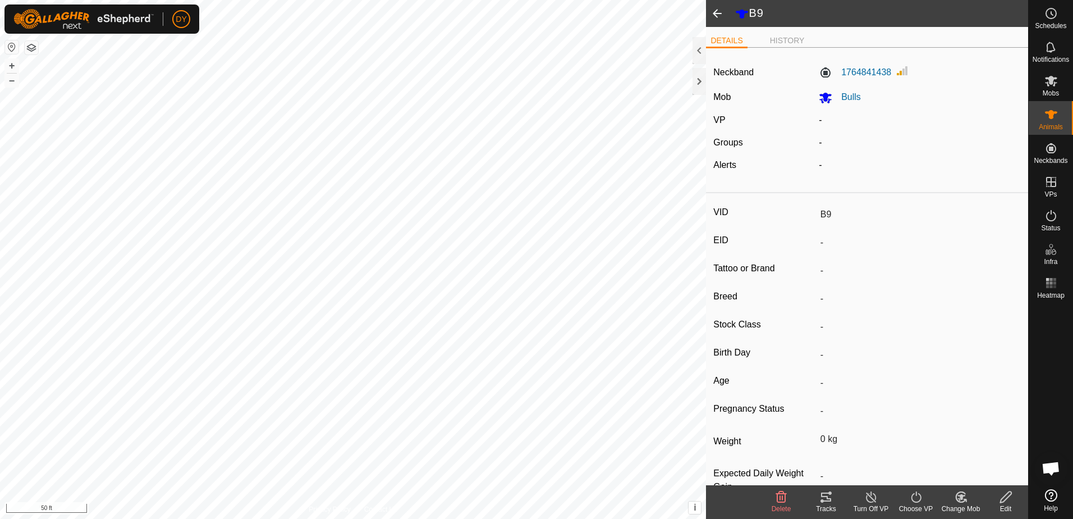
click at [716, 17] on span at bounding box center [717, 13] width 22 height 27
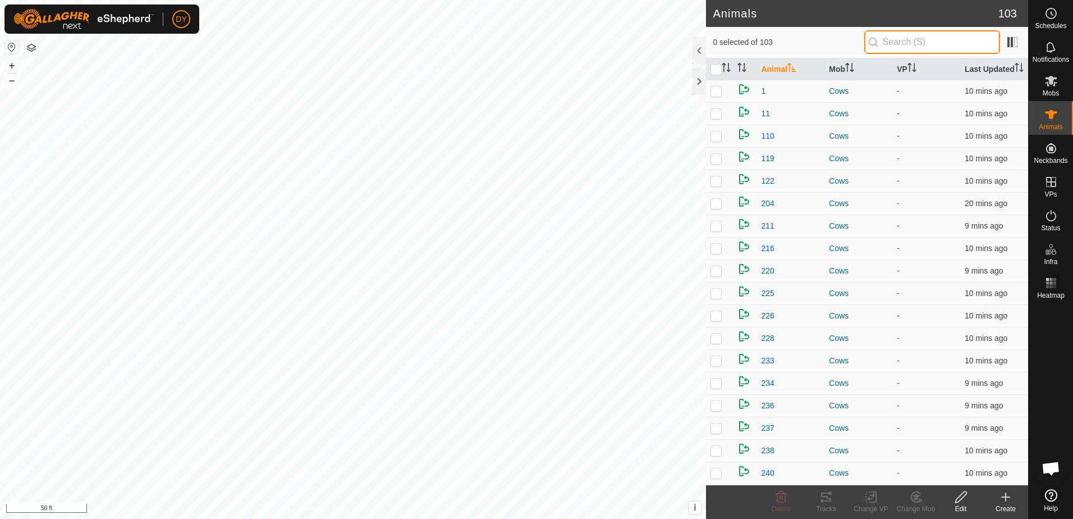
click at [898, 47] on input "text" at bounding box center [933, 42] width 136 height 24
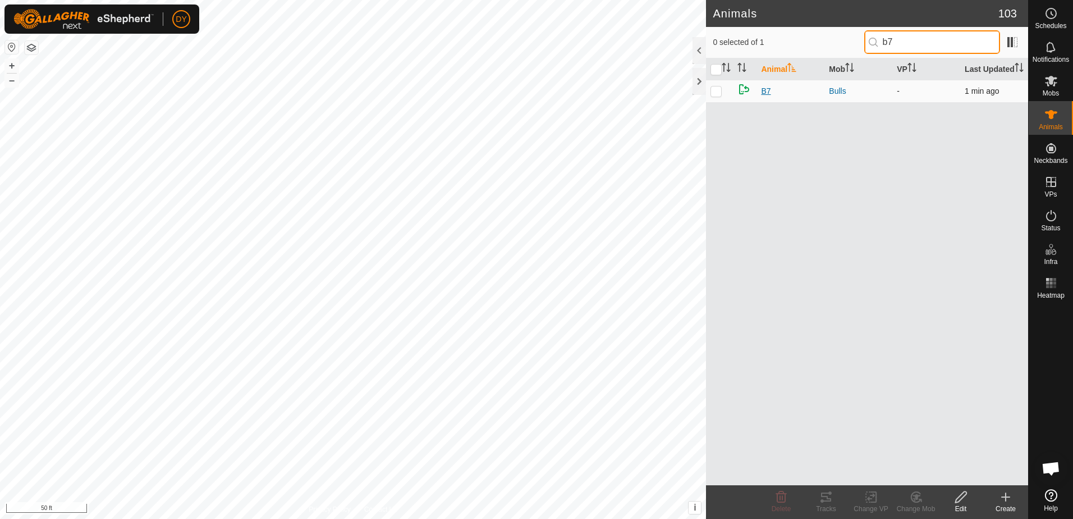
type input "b7"
click at [763, 91] on span "B7" at bounding box center [766, 91] width 10 height 12
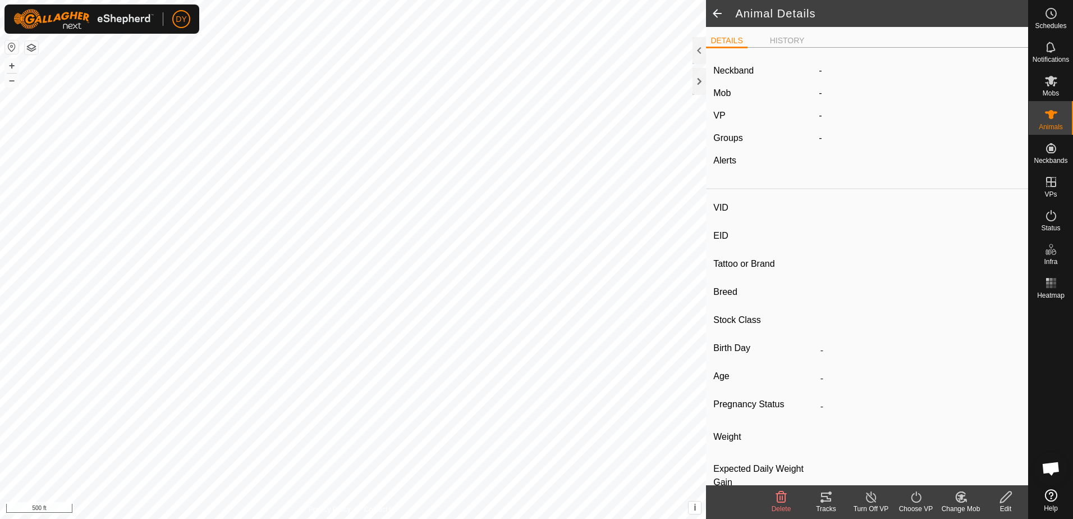
type input "B7"
type input "-"
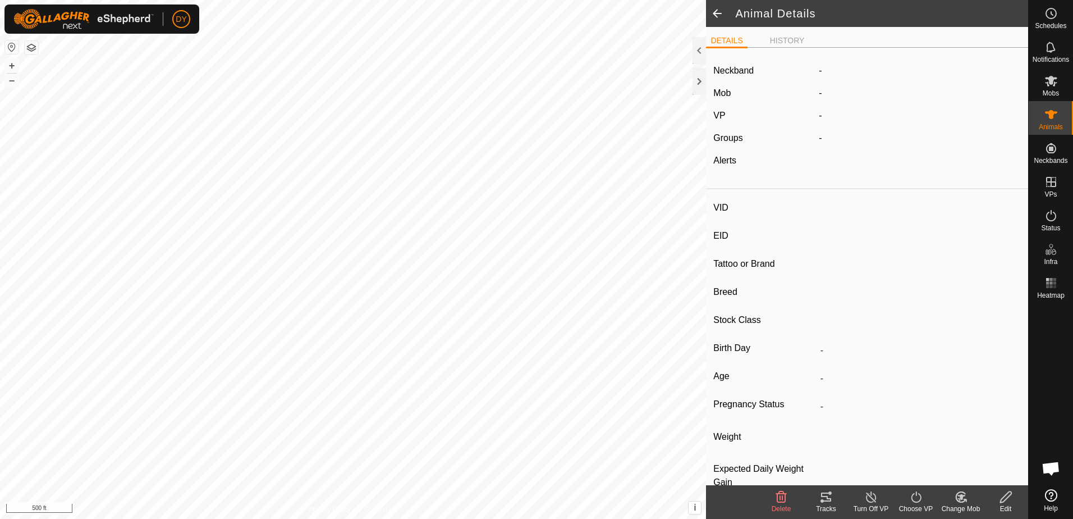
type input "0 kg"
type input "-"
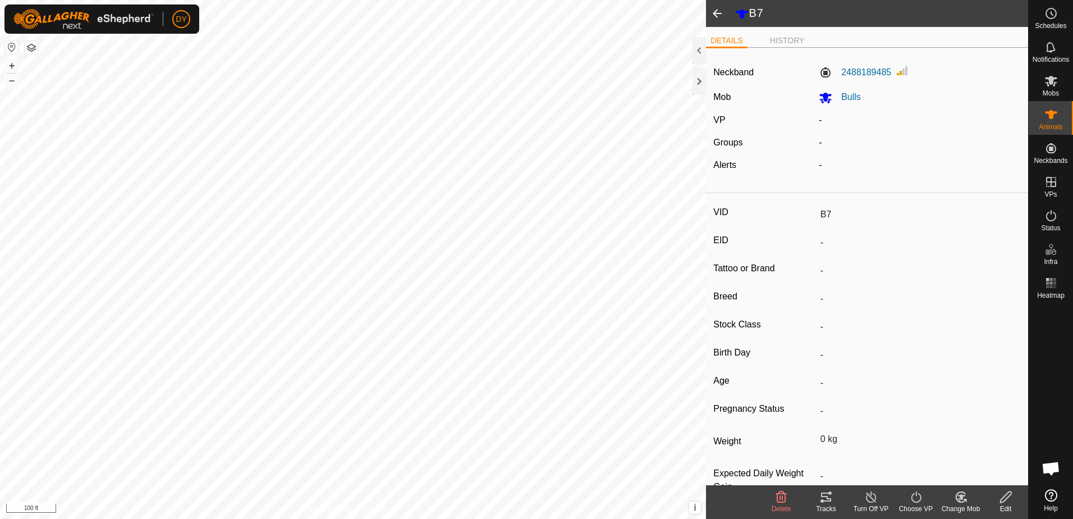
click at [720, 11] on span at bounding box center [717, 13] width 22 height 27
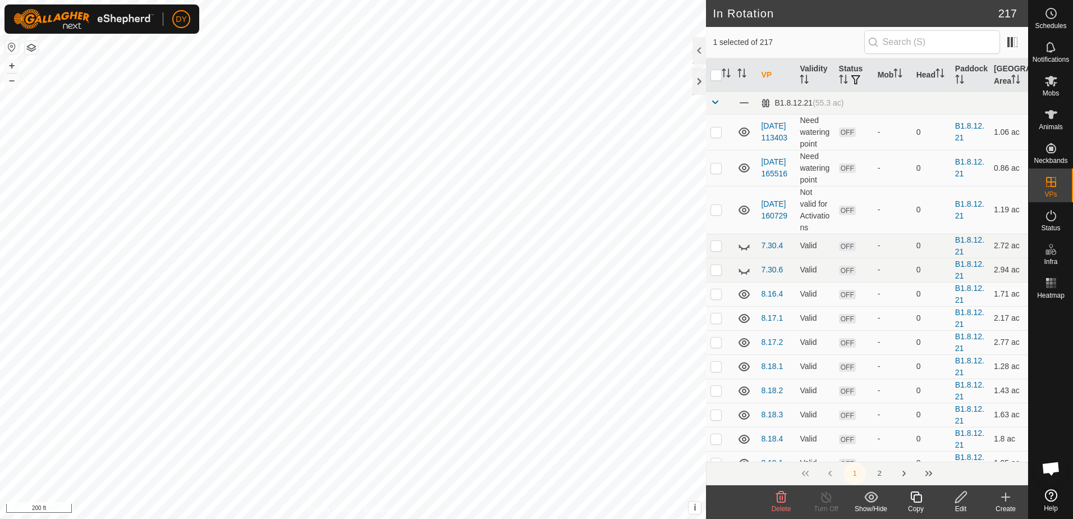
click at [1006, 497] on icon at bounding box center [1006, 497] width 8 height 0
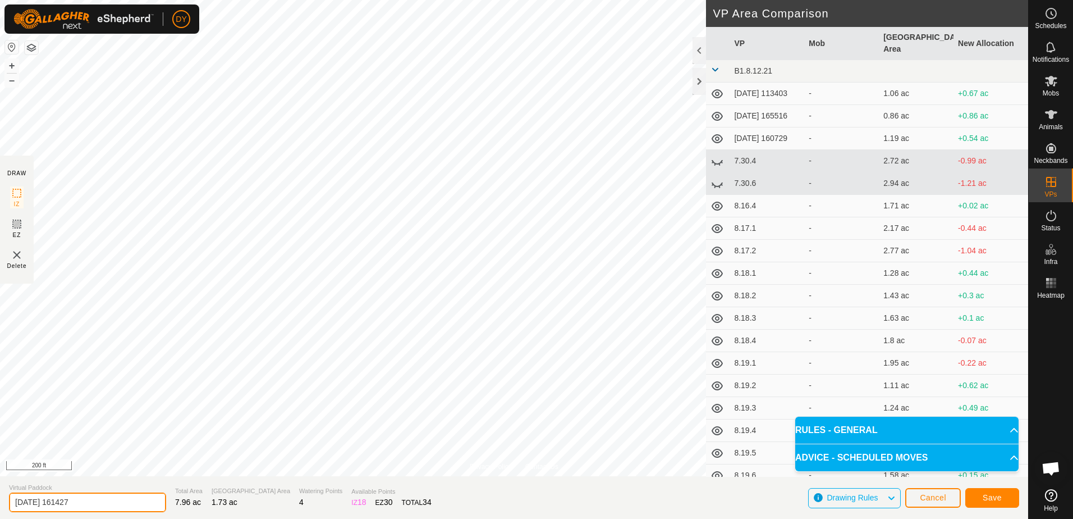
drag, startPoint x: 90, startPoint y: 500, endPoint x: 0, endPoint y: 499, distance: 89.8
click at [0, 499] on html "DY Schedules Notifications Mobs Animals Neckbands VPs Status Infra Heatmap Help…" at bounding box center [536, 259] width 1073 height 519
type input "9.11.7"
click at [983, 497] on button "Save" at bounding box center [993, 498] width 54 height 20
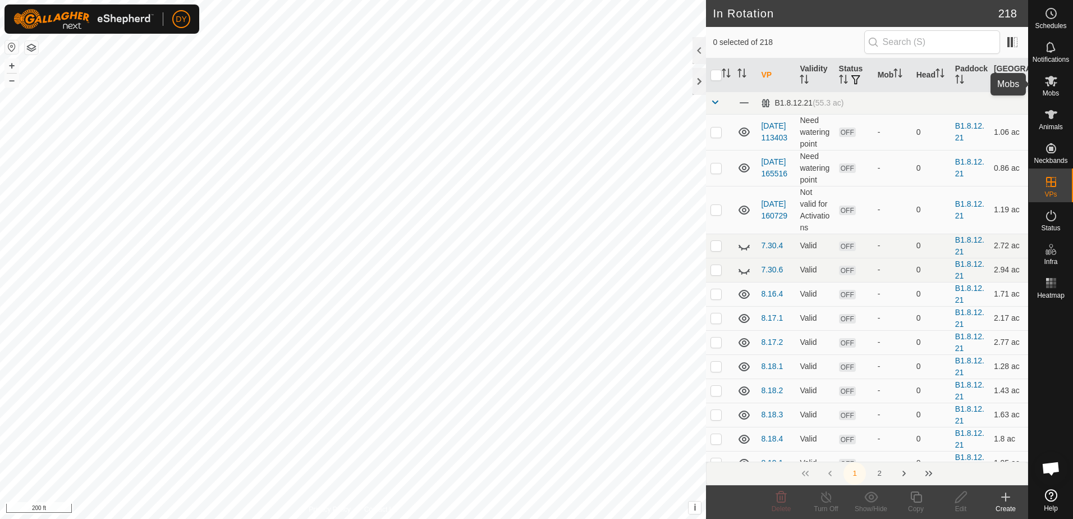
click at [1052, 82] on icon at bounding box center [1051, 81] width 12 height 11
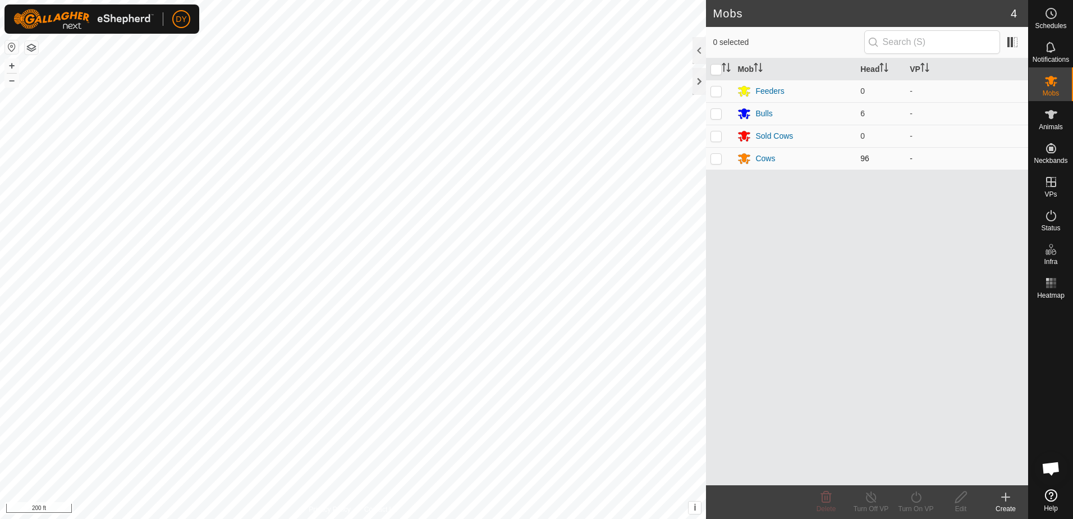
click at [712, 159] on p-checkbox at bounding box center [716, 158] width 11 height 9
checkbox input "true"
click at [918, 493] on icon at bounding box center [917, 496] width 14 height 13
click at [912, 473] on link "Now" at bounding box center [949, 472] width 111 height 22
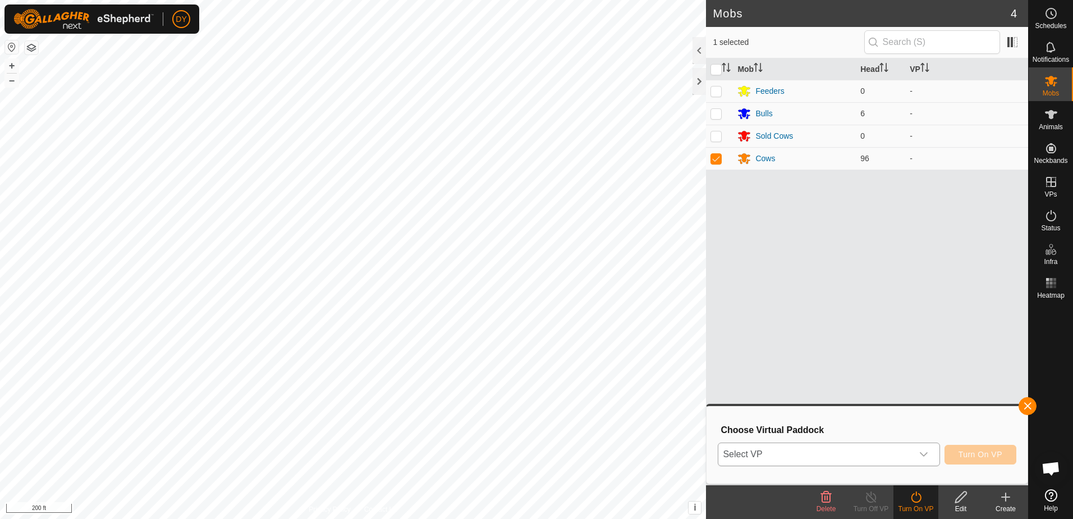
click at [925, 460] on div "dropdown trigger" at bounding box center [924, 454] width 22 height 22
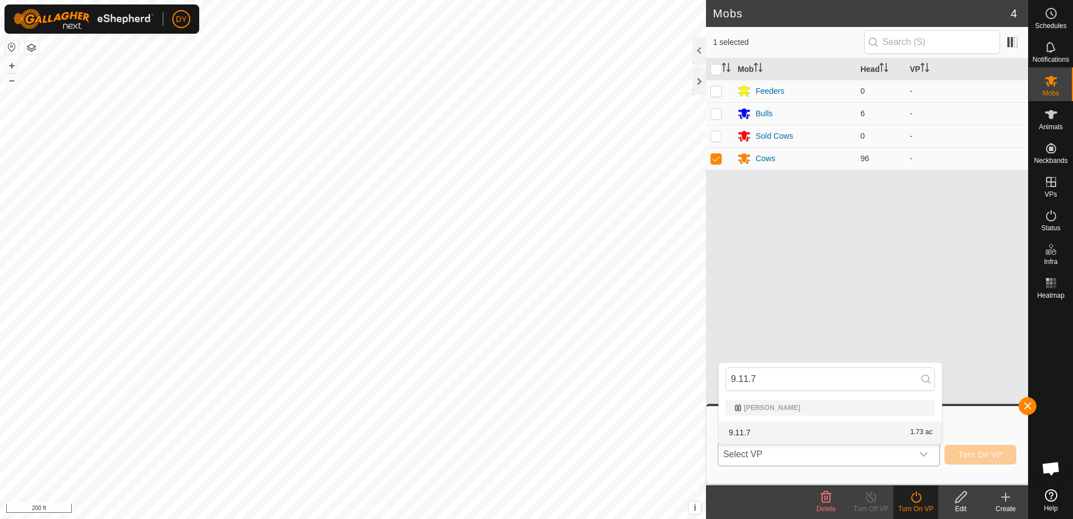
type input "9.11.7"
click at [756, 432] on li "9.11.7 1.73 ac" at bounding box center [830, 432] width 223 height 22
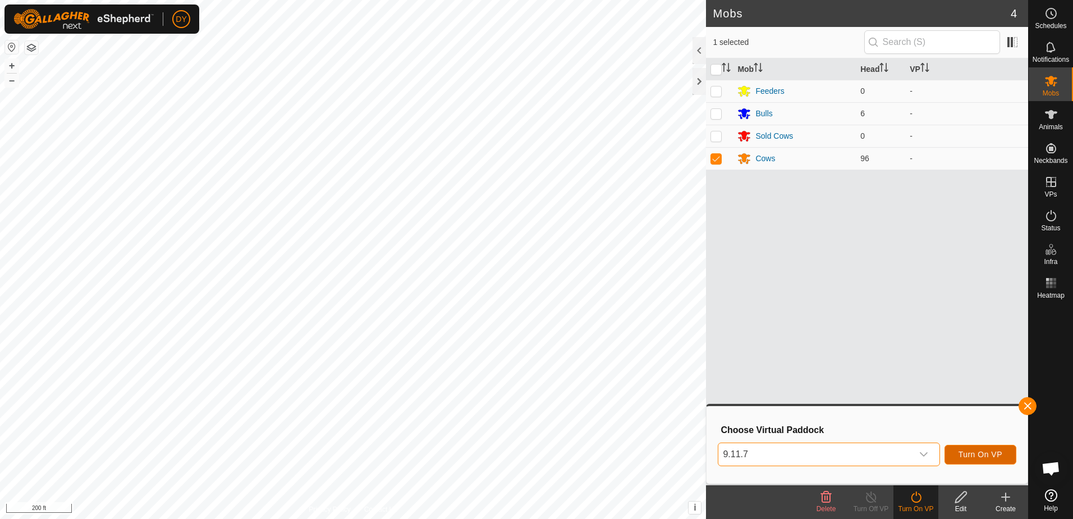
click at [996, 455] on span "Turn On VP" at bounding box center [981, 454] width 44 height 9
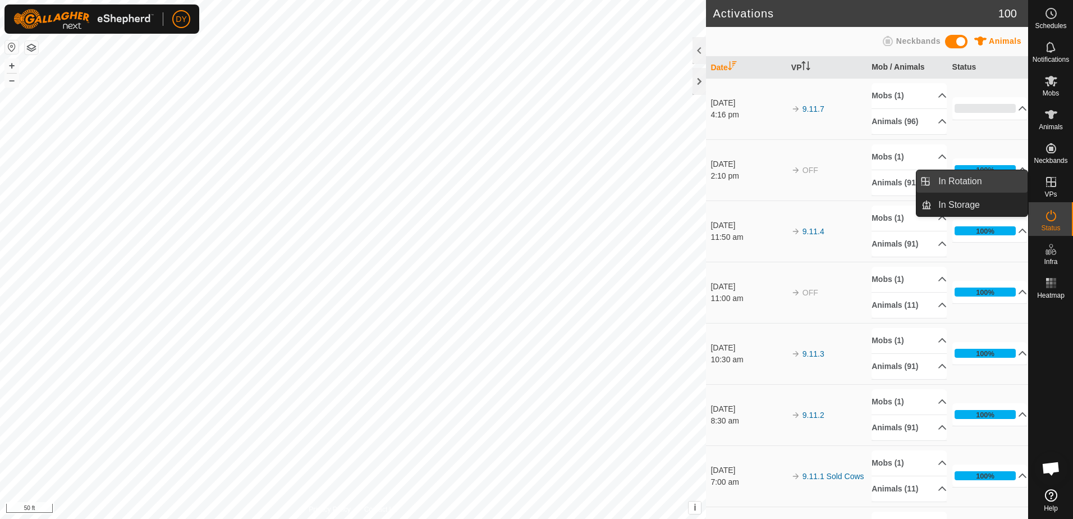
click at [1005, 178] on link "In Rotation" at bounding box center [980, 181] width 96 height 22
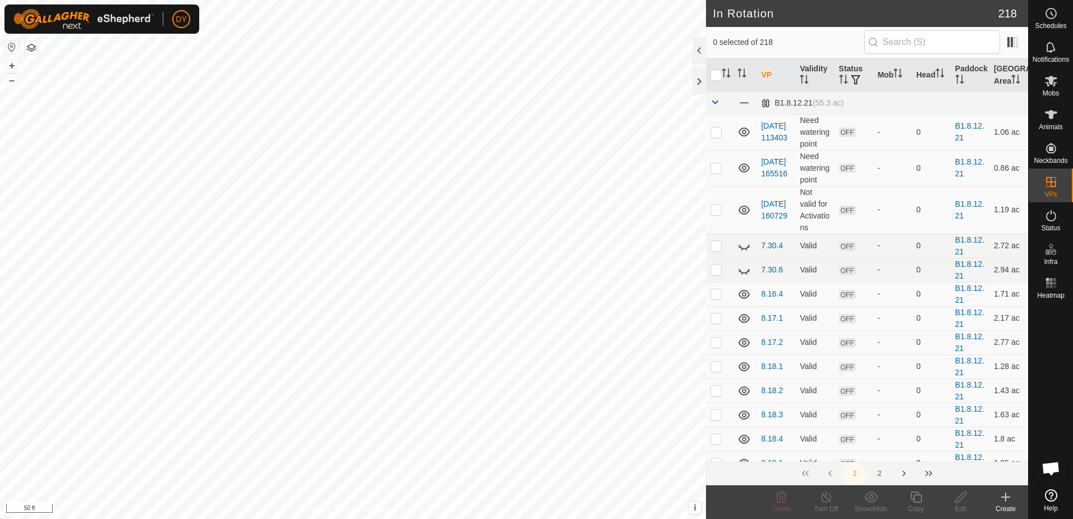
click at [1008, 500] on icon at bounding box center [1005, 496] width 13 height 13
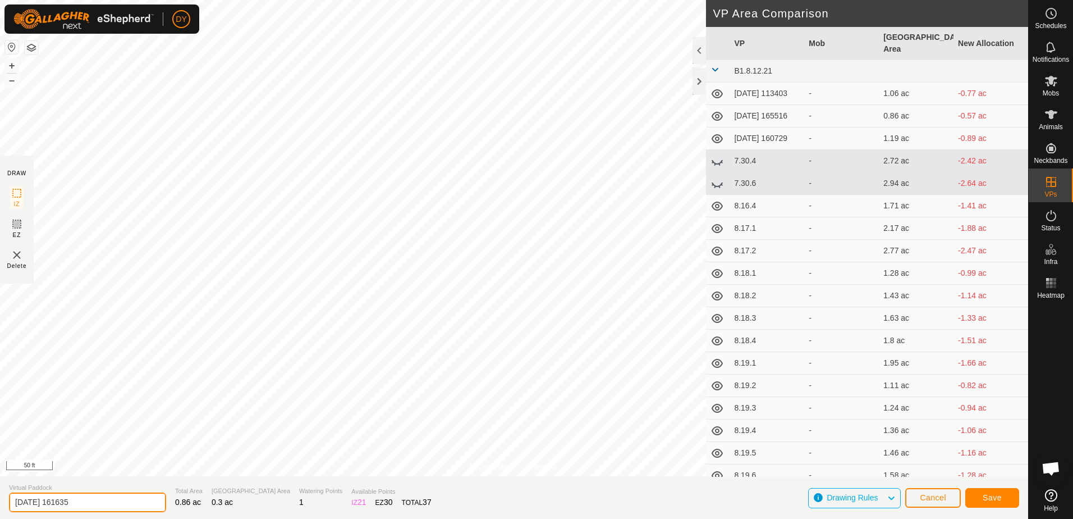
drag, startPoint x: 93, startPoint y: 502, endPoint x: 9, endPoint y: 499, distance: 84.3
click at [9, 499] on input "2025-09-11 161635" at bounding box center [87, 502] width 157 height 20
type input "9.11 Bulls"
click at [994, 499] on span "Save" at bounding box center [992, 497] width 19 height 9
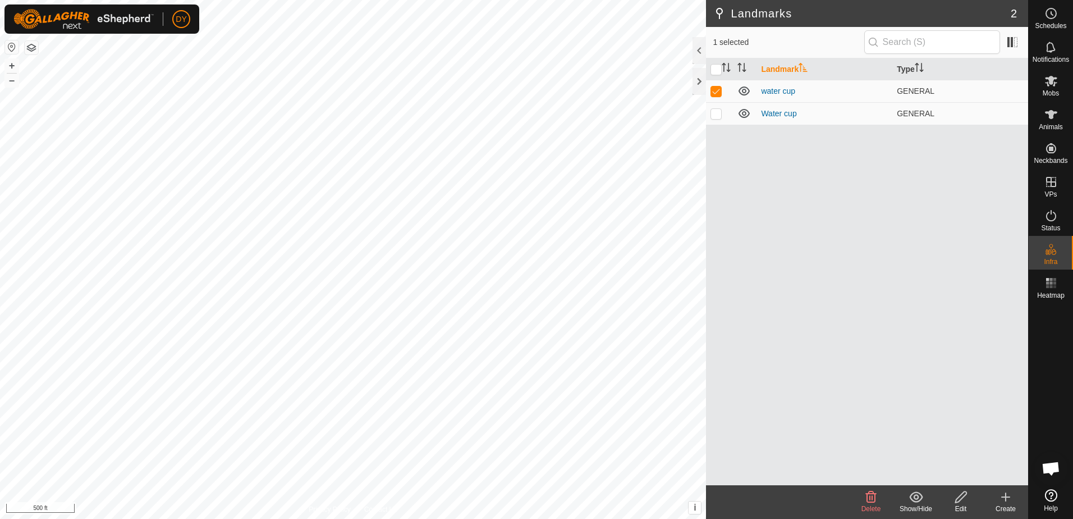
click at [867, 497] on icon at bounding box center [871, 496] width 11 height 11
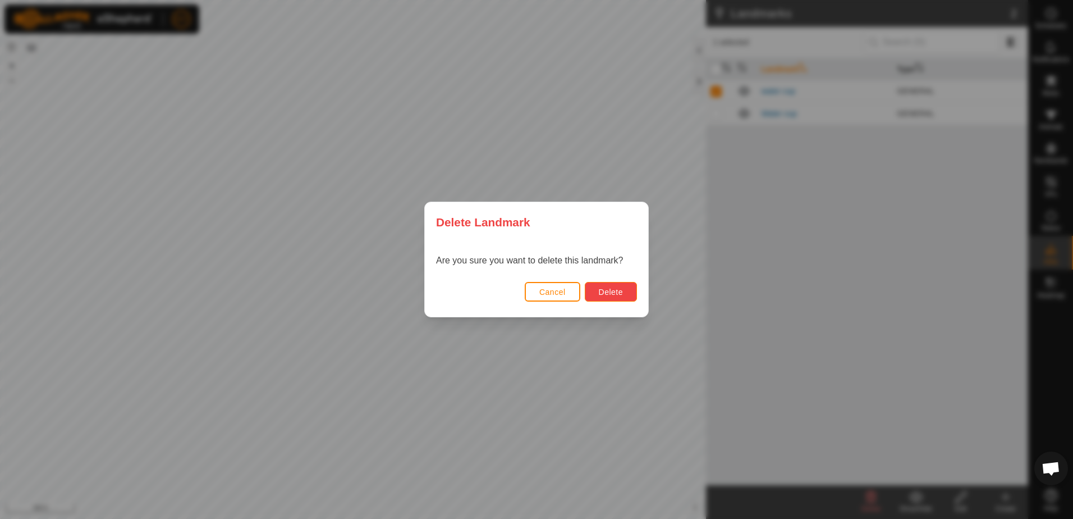
click at [616, 291] on span "Delete" at bounding box center [611, 291] width 24 height 9
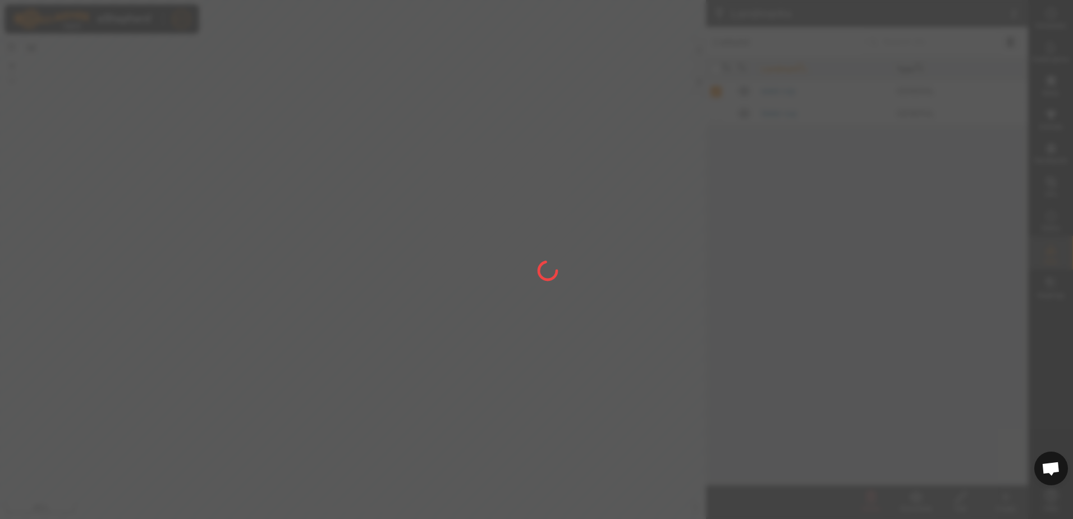
checkbox input "false"
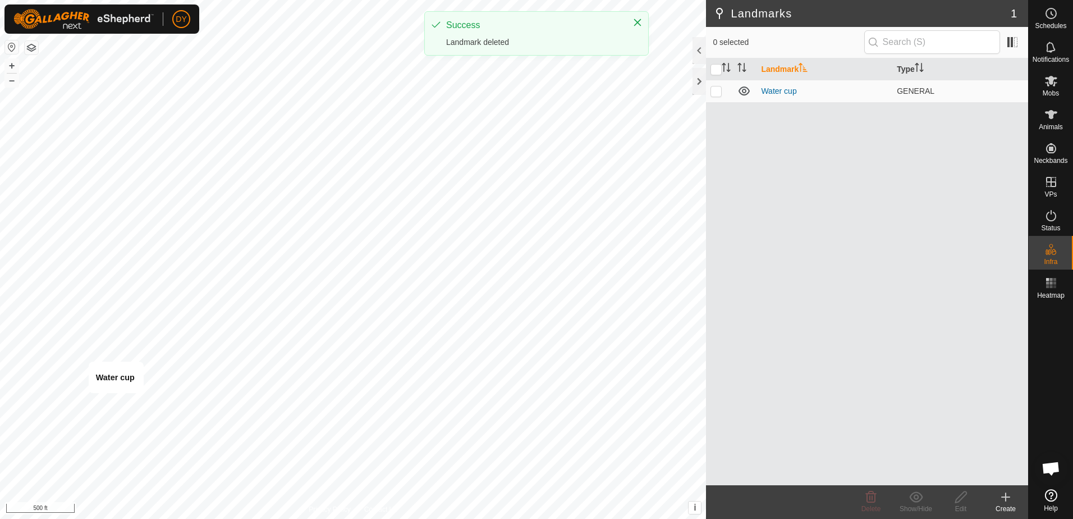
checkbox input "true"
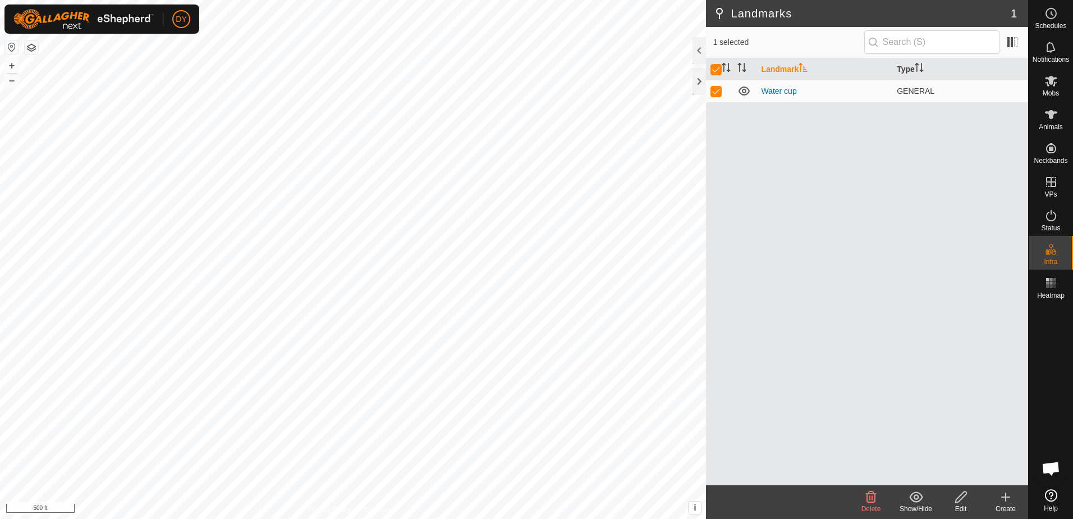
click at [963, 496] on icon at bounding box center [961, 496] width 14 height 13
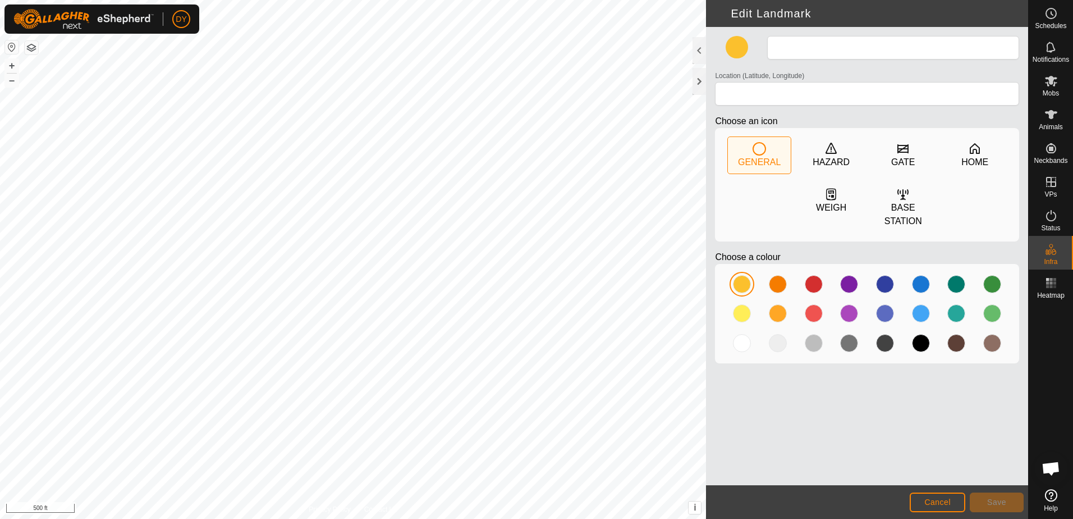
type input "Water cup"
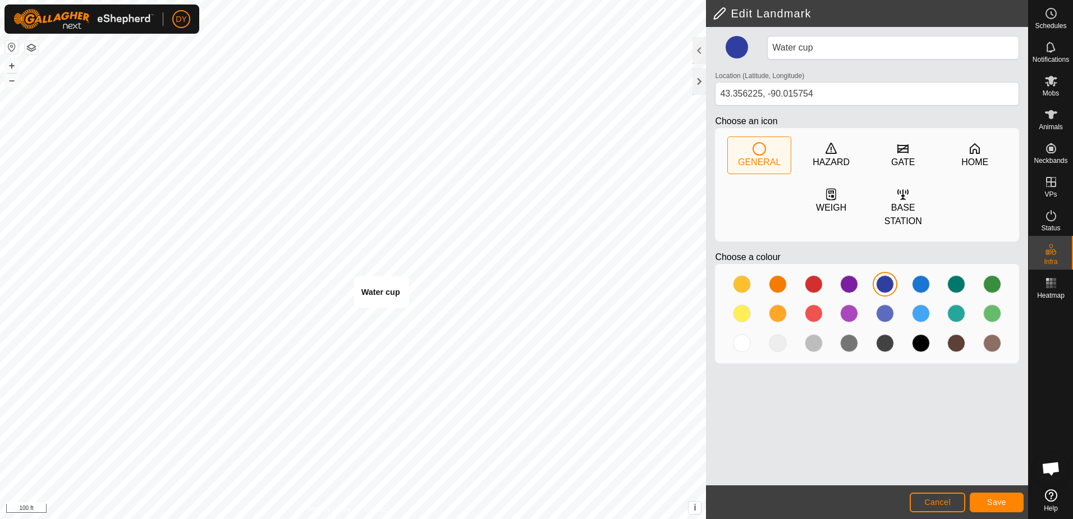
type input "43.356267, -90.015344"
click at [1009, 502] on button "Save" at bounding box center [997, 502] width 54 height 20
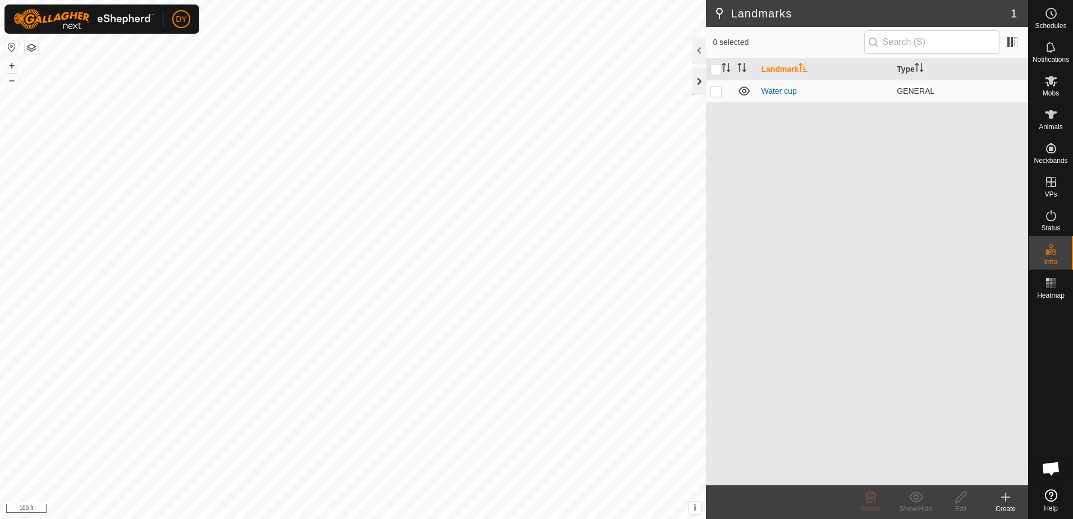
click at [700, 84] on div at bounding box center [699, 81] width 13 height 27
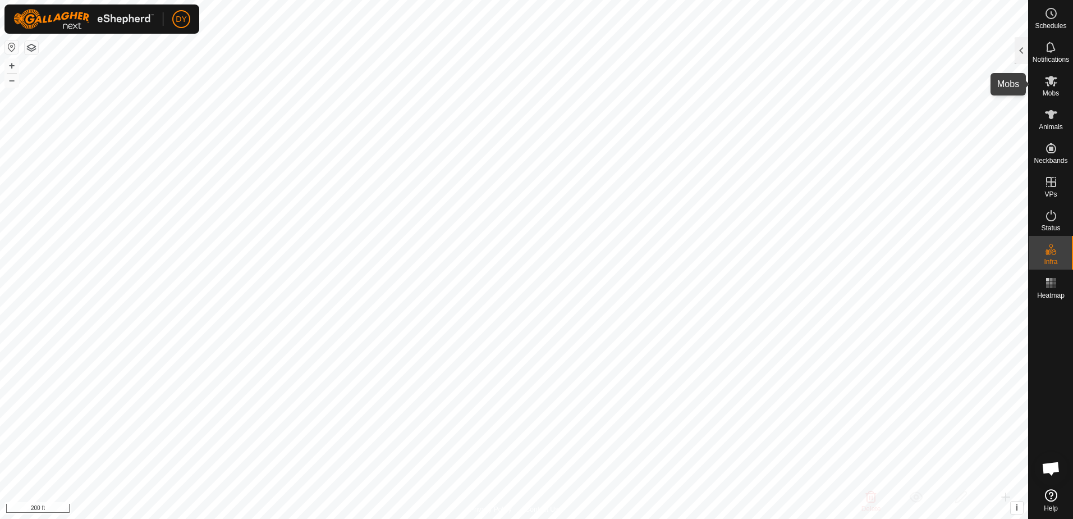
click at [1049, 88] on es-mob-svg-icon at bounding box center [1051, 81] width 20 height 18
click at [1025, 61] on div at bounding box center [1021, 50] width 13 height 27
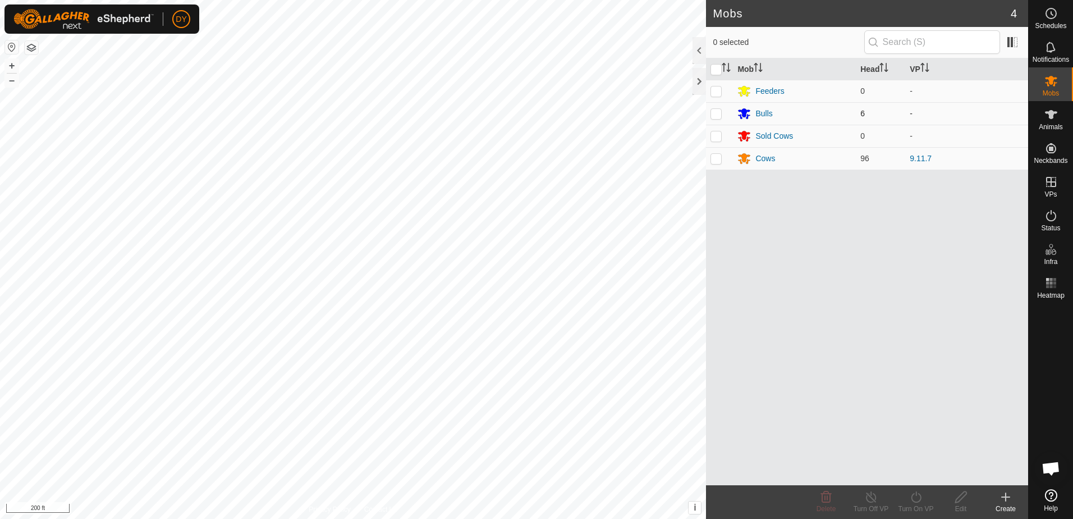
click at [714, 113] on p-checkbox at bounding box center [716, 113] width 11 height 9
checkbox input "true"
click at [912, 497] on icon at bounding box center [916, 496] width 10 height 11
click at [913, 476] on link "Now" at bounding box center [949, 472] width 111 height 22
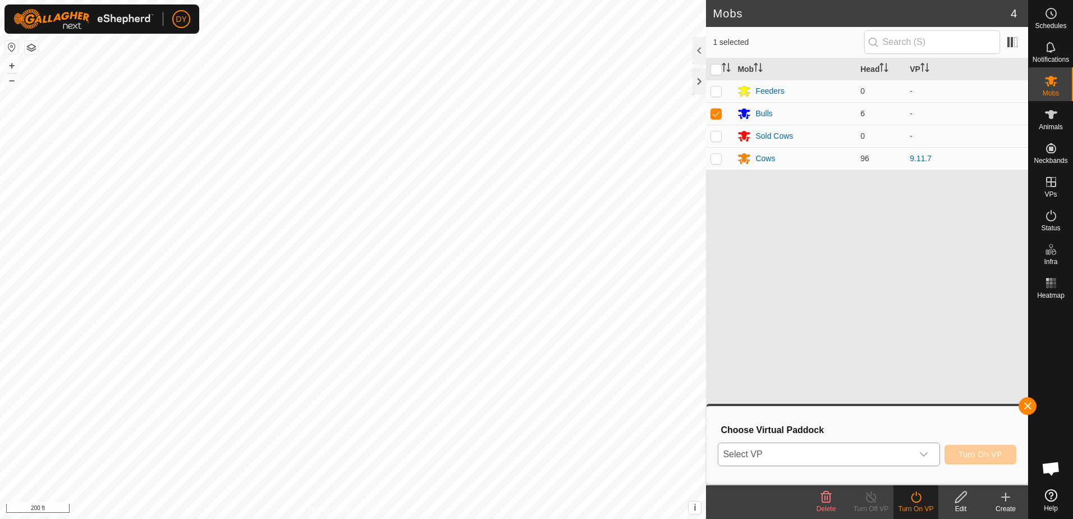
click at [756, 453] on span "Select VP" at bounding box center [816, 454] width 194 height 22
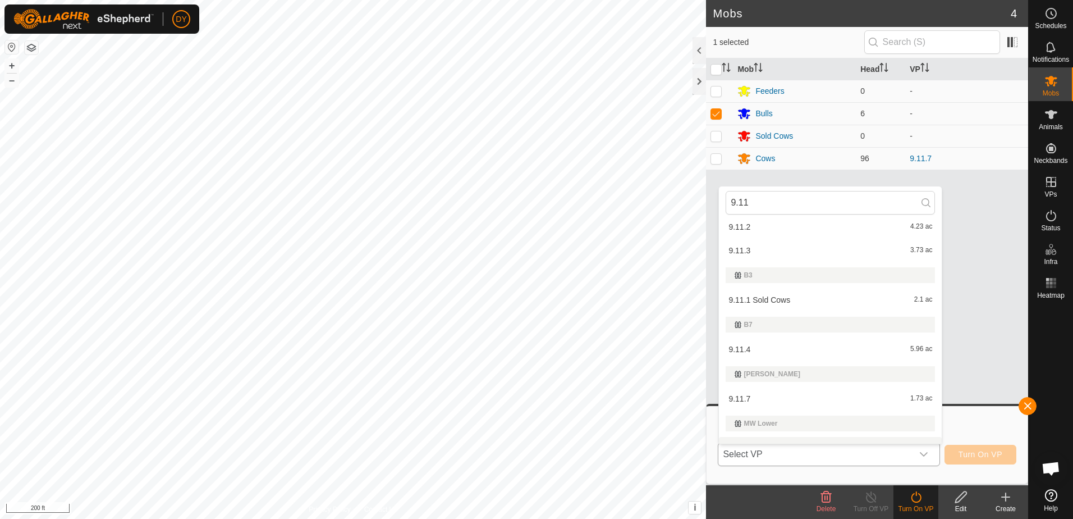
scroll to position [68, 0]
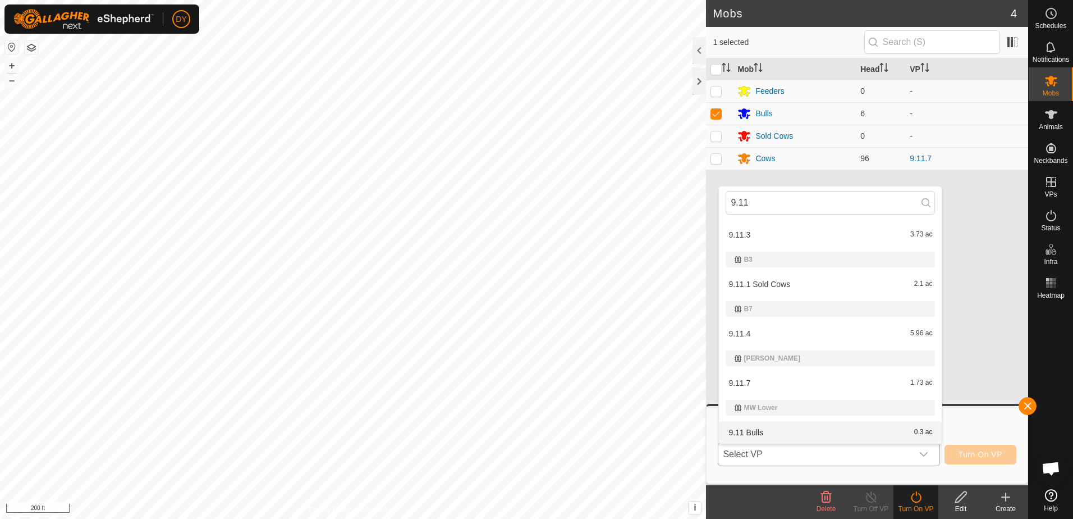
type input "9.11"
click at [755, 427] on li "9.11 Bulls 0.3 ac" at bounding box center [830, 432] width 223 height 22
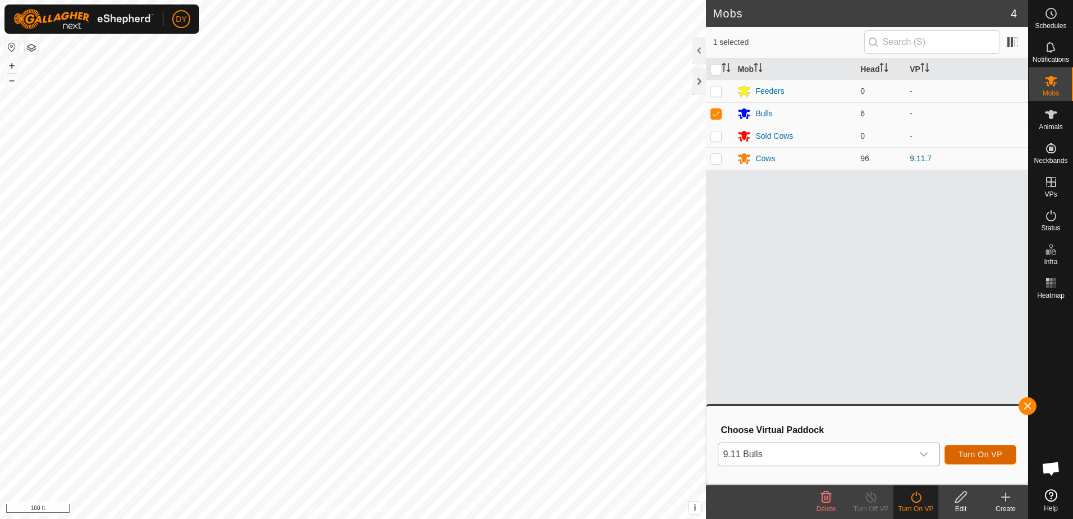
click at [976, 455] on span "Turn On VP" at bounding box center [981, 454] width 44 height 9
